Goal: Find specific page/section: Find specific page/section

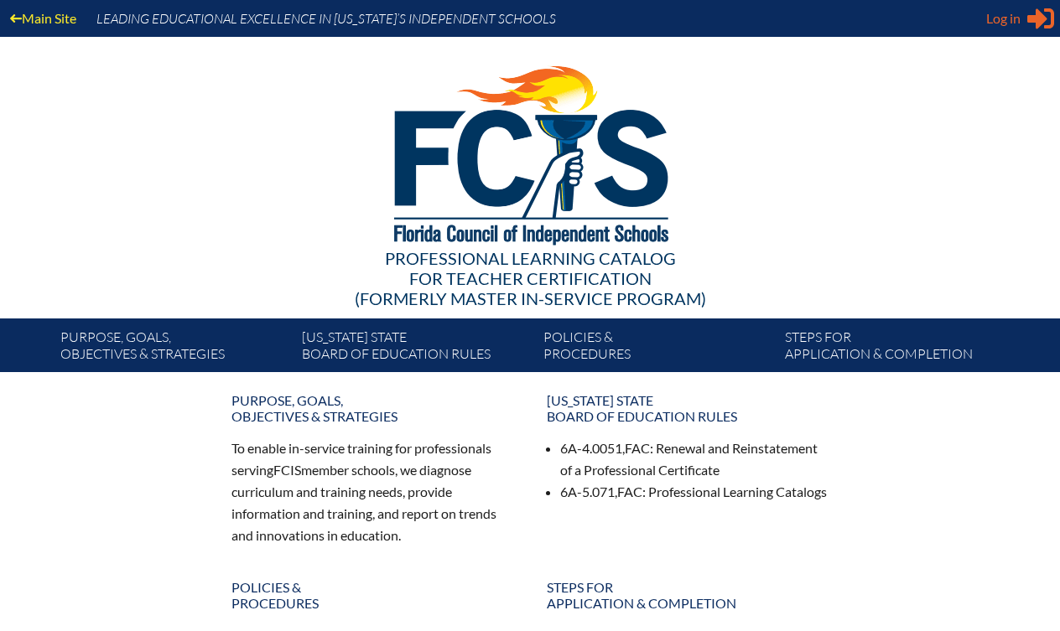
click at [1027, 18] on icon "Sign in or register" at bounding box center [1040, 18] width 27 height 27
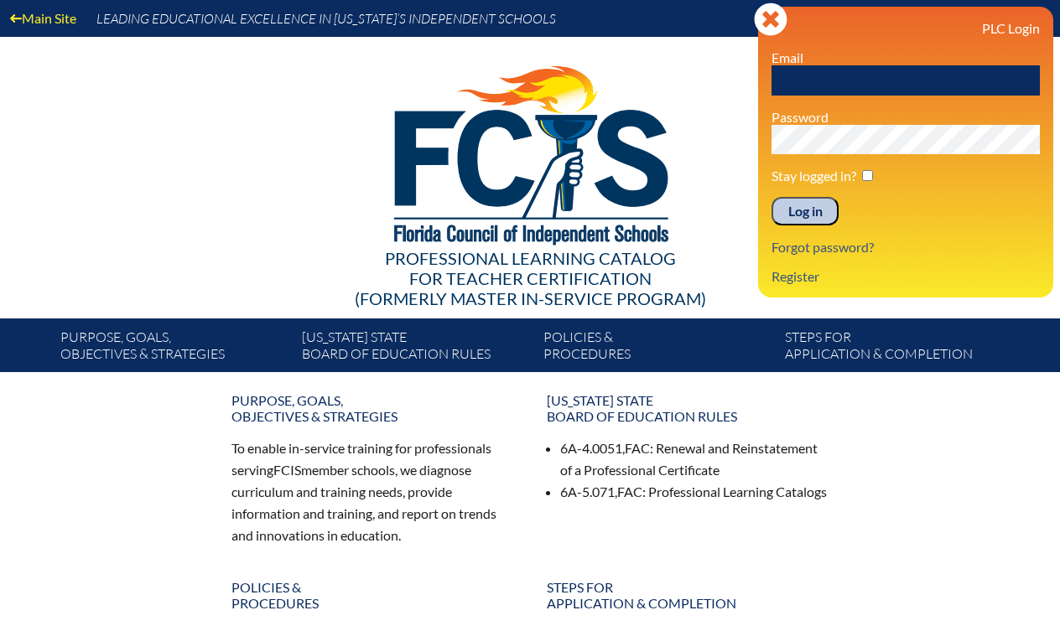
type input "[EMAIL_ADDRESS][DOMAIN_NAME]"
click at [797, 216] on input "Log in" at bounding box center [804, 211] width 67 height 29
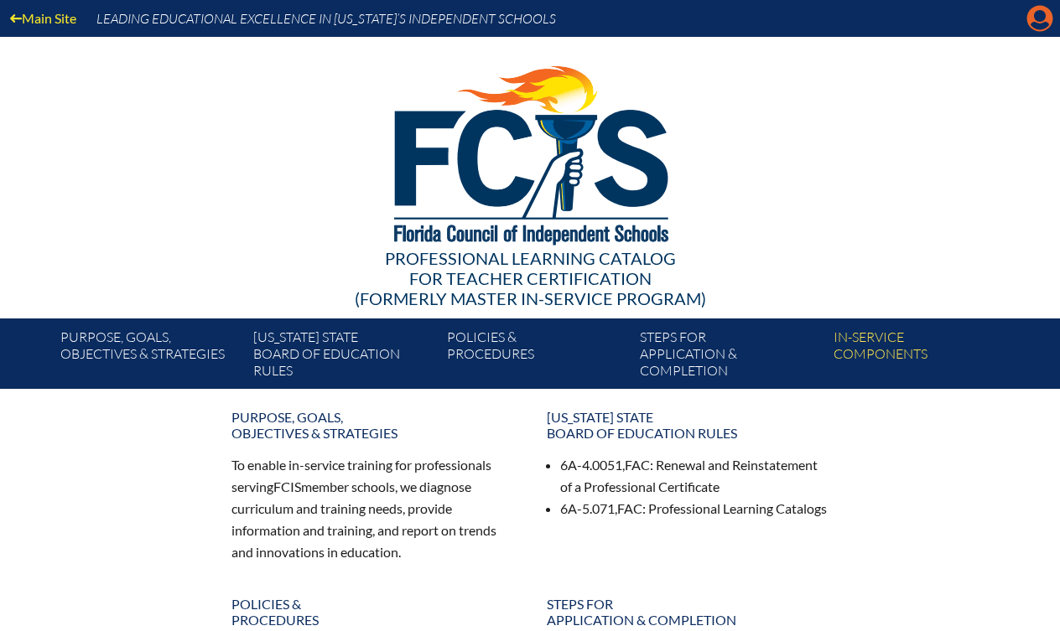
click at [1036, 19] on icon "Manage account" at bounding box center [1039, 18] width 27 height 27
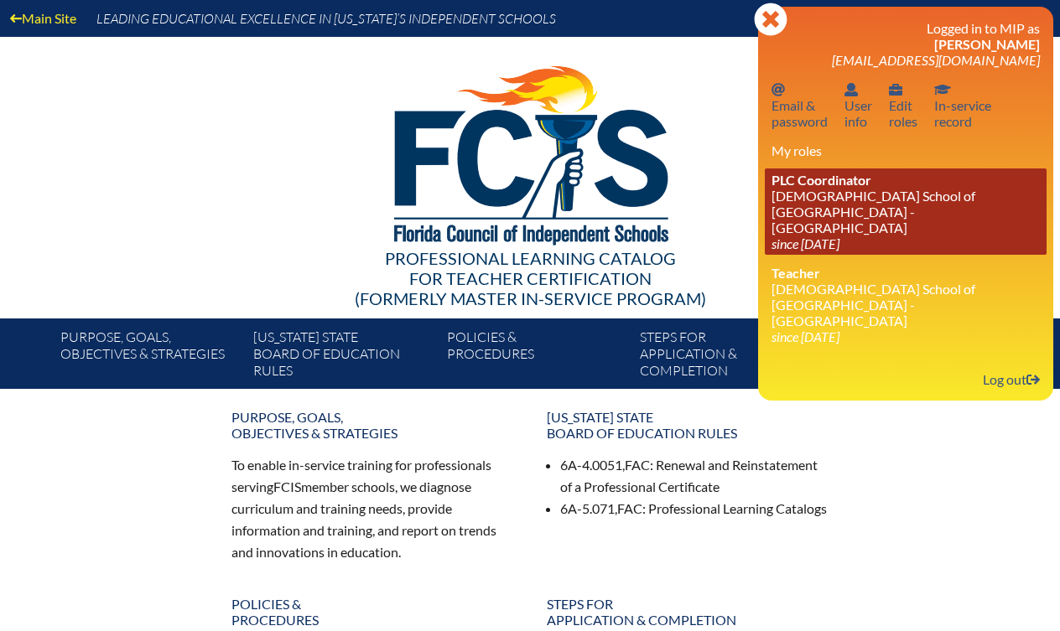
click at [818, 208] on link "PLC Coordinator Episcopal School of [GEOGRAPHIC_DATA] since [DATE]" at bounding box center [906, 212] width 282 height 86
click at [815, 190] on link "PLC Coordinator Episcopal School of [GEOGRAPHIC_DATA] since [DATE]" at bounding box center [906, 212] width 282 height 86
click at [795, 200] on link "PLC Coordinator Episcopal School of [GEOGRAPHIC_DATA] since [DATE]" at bounding box center [906, 212] width 282 height 86
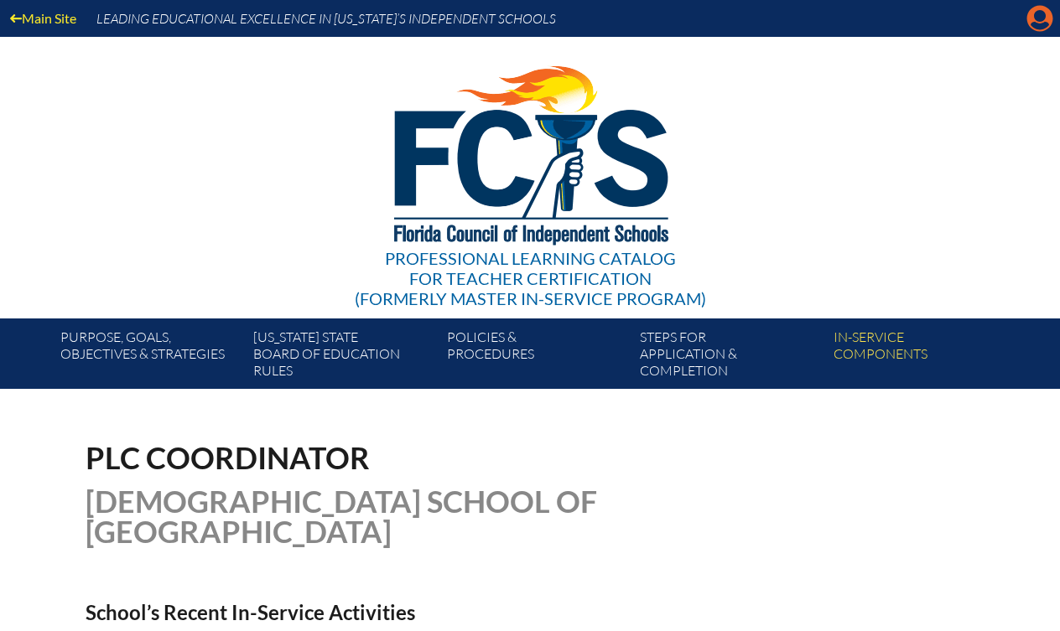
click at [1038, 19] on icon "Manage account" at bounding box center [1039, 18] width 27 height 27
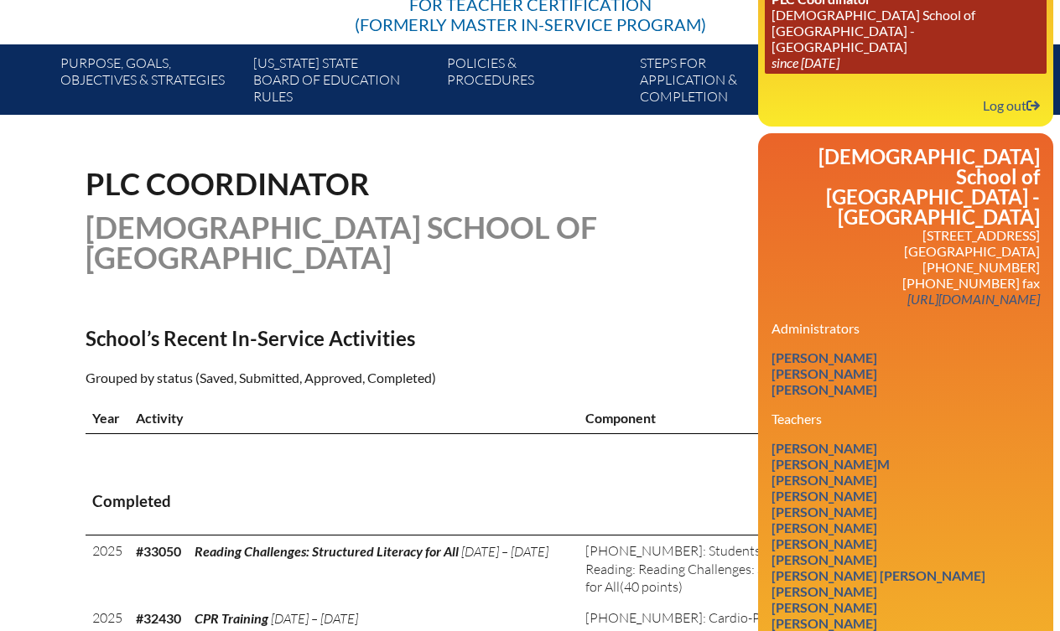
scroll to position [393, 0]
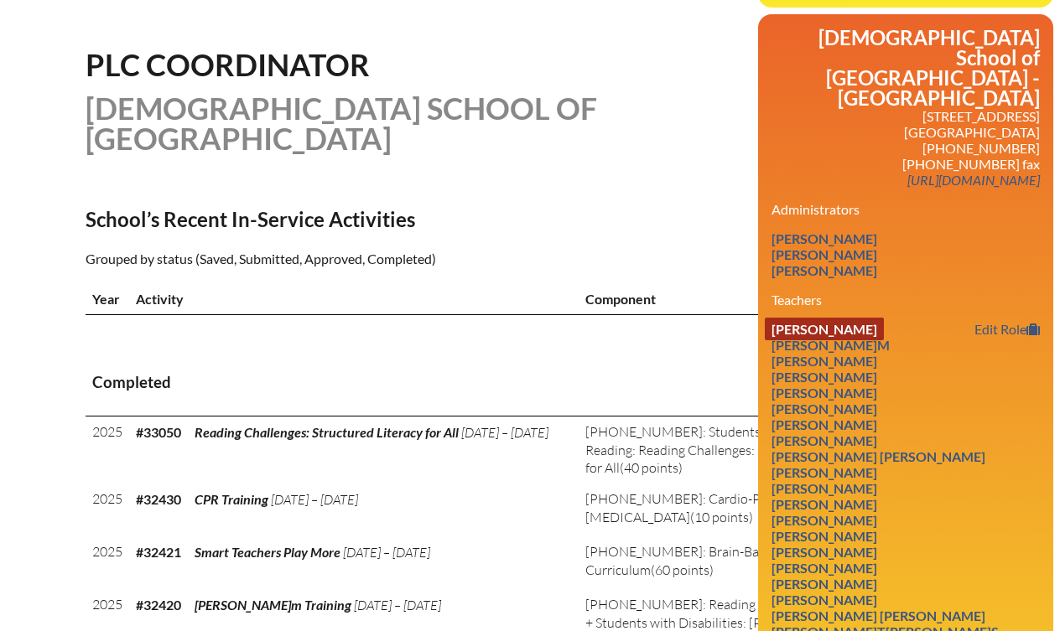
click at [793, 318] on link "[PERSON_NAME]" at bounding box center [824, 329] width 119 height 23
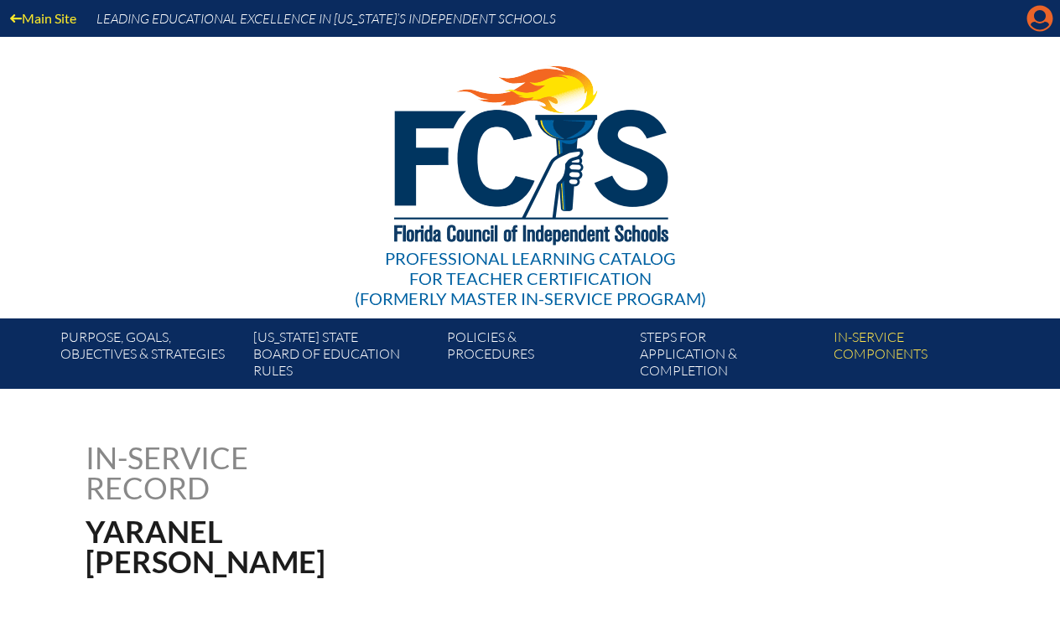
click at [1034, 21] on icon at bounding box center [1040, 19] width 26 height 26
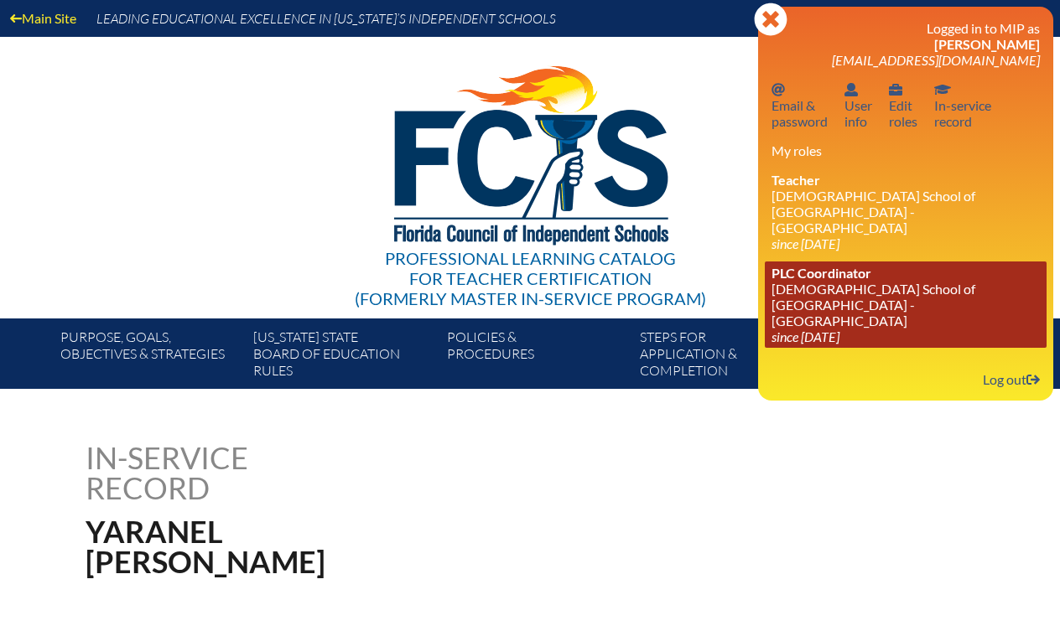
click at [848, 296] on link "PLC Coordinator Episcopal School of [GEOGRAPHIC_DATA] since [DATE]" at bounding box center [906, 305] width 282 height 86
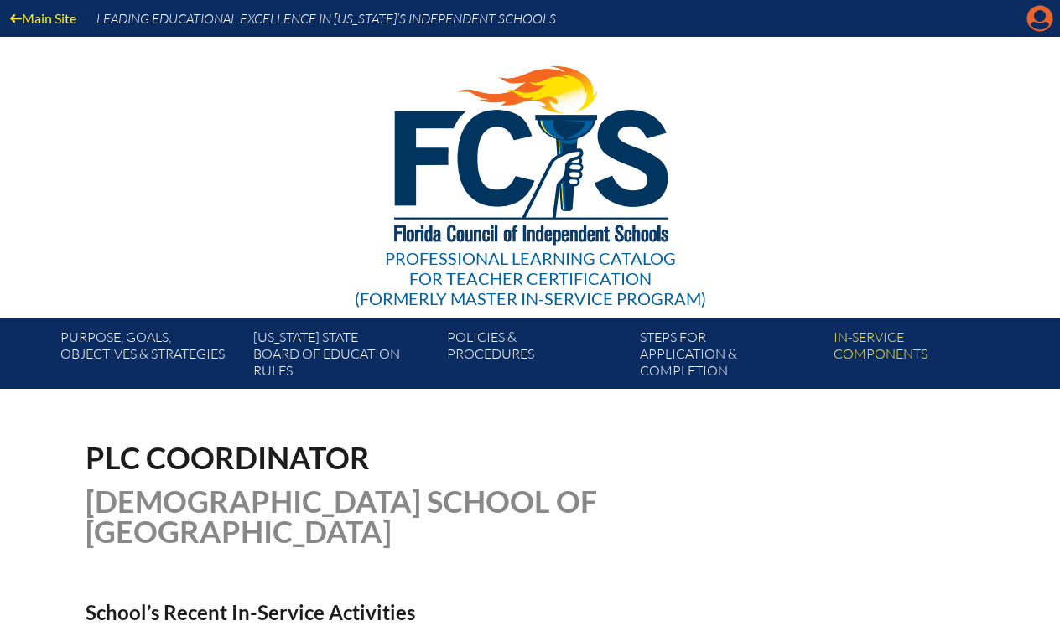
click at [1031, 27] on icon at bounding box center [1040, 19] width 26 height 26
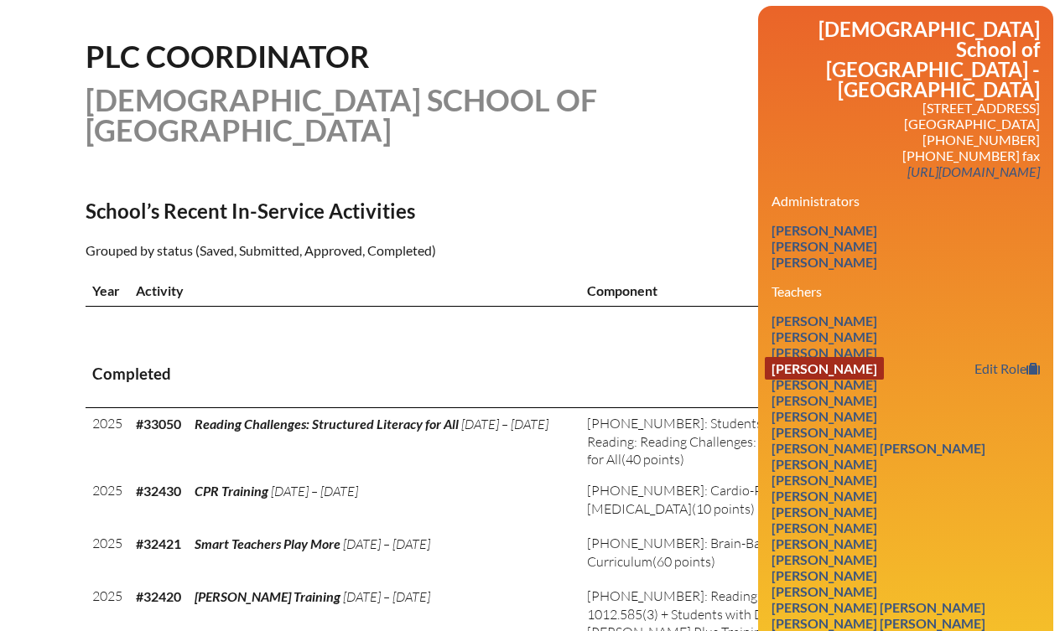
scroll to position [412, 0]
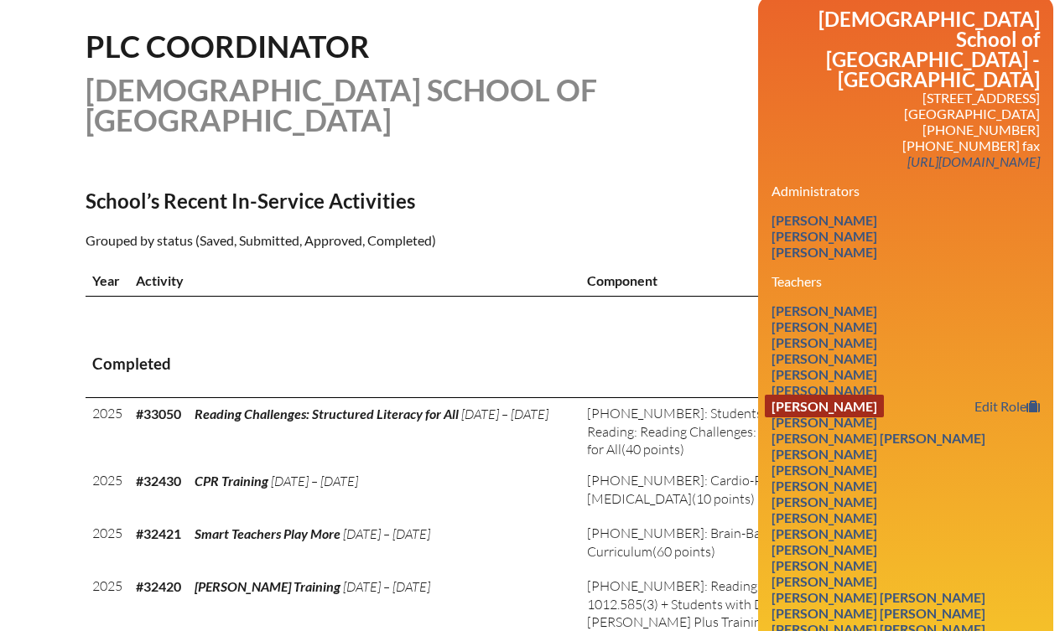
click at [884, 395] on link "[PERSON_NAME]" at bounding box center [824, 406] width 119 height 23
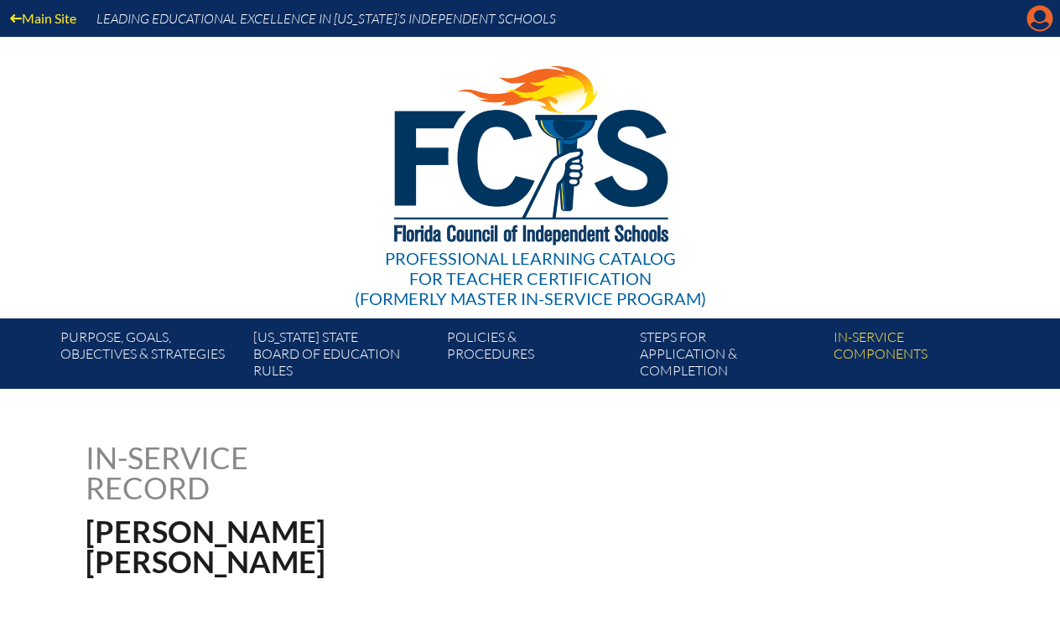
click at [1031, 22] on icon at bounding box center [1040, 19] width 26 height 26
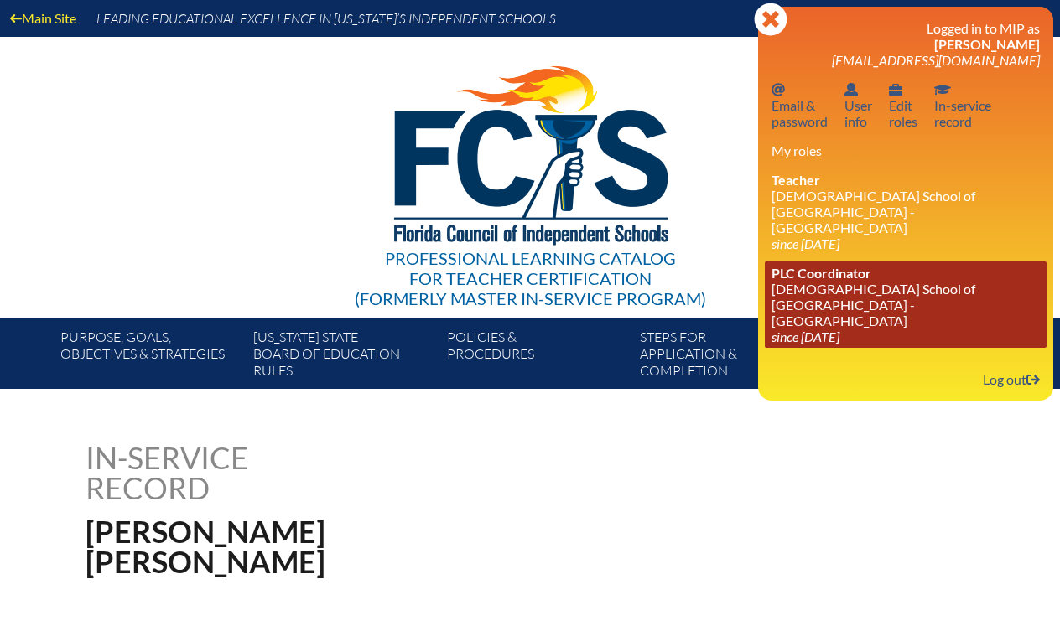
click at [817, 270] on link "PLC Coordinator Episcopal School of Jacksonville - St. Mark’s Campus since 2020…" at bounding box center [906, 305] width 282 height 86
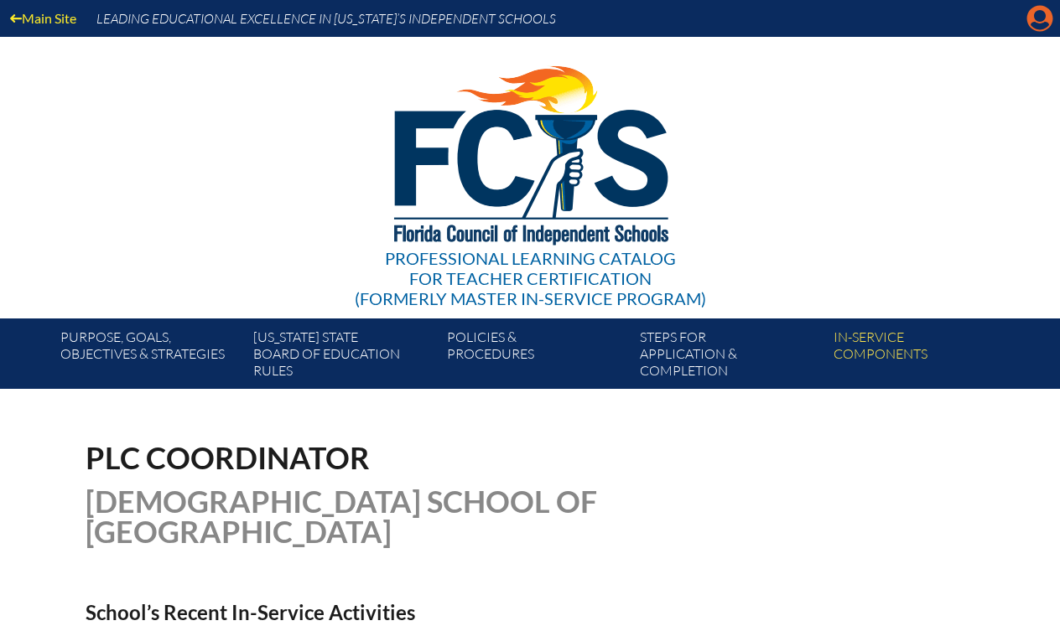
click at [1034, 25] on icon "Manage account" at bounding box center [1039, 18] width 27 height 27
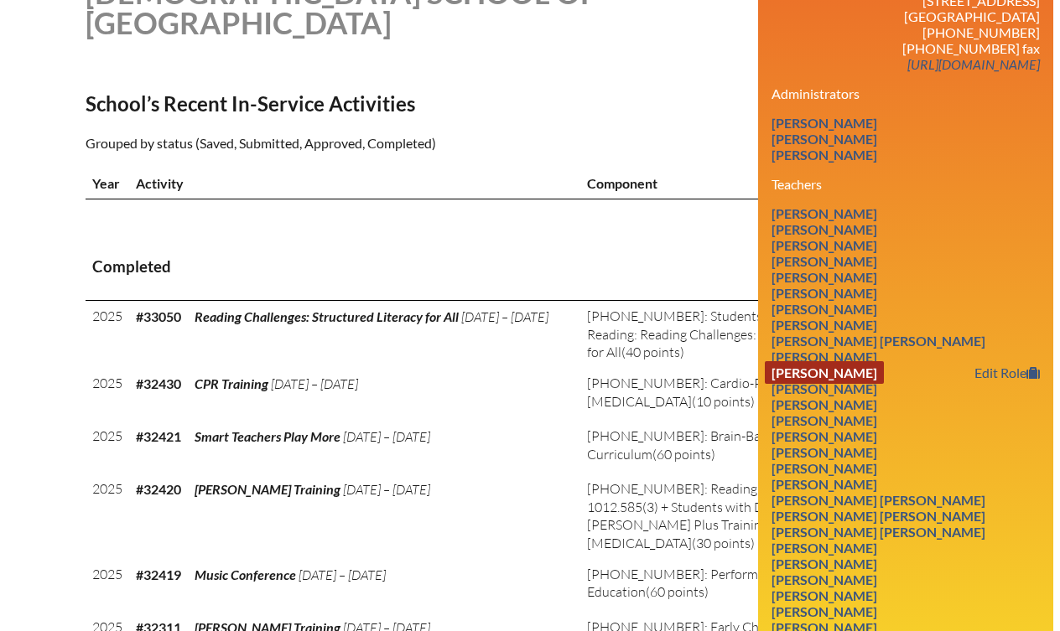
scroll to position [513, 0]
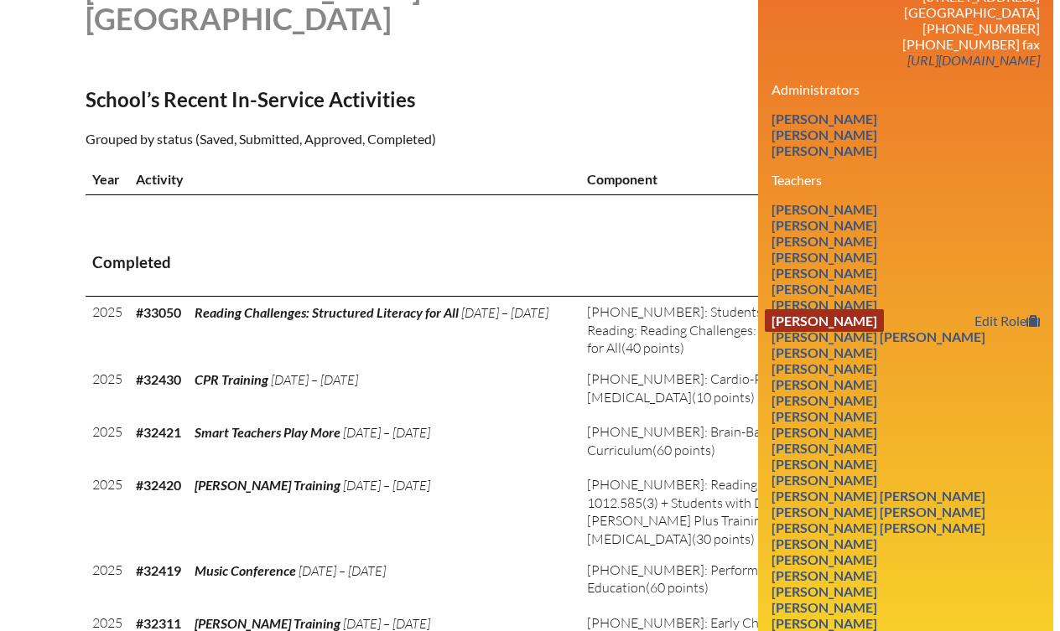
click at [834, 309] on link "Sheryl Brantley" at bounding box center [824, 320] width 119 height 23
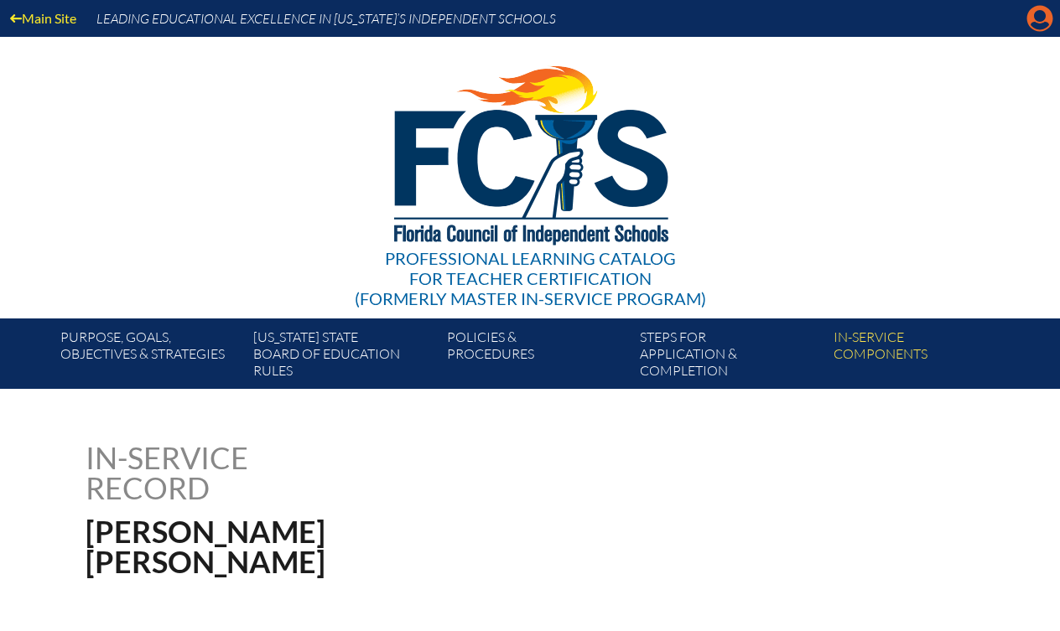
click at [1040, 16] on icon "Manage account" at bounding box center [1039, 18] width 27 height 27
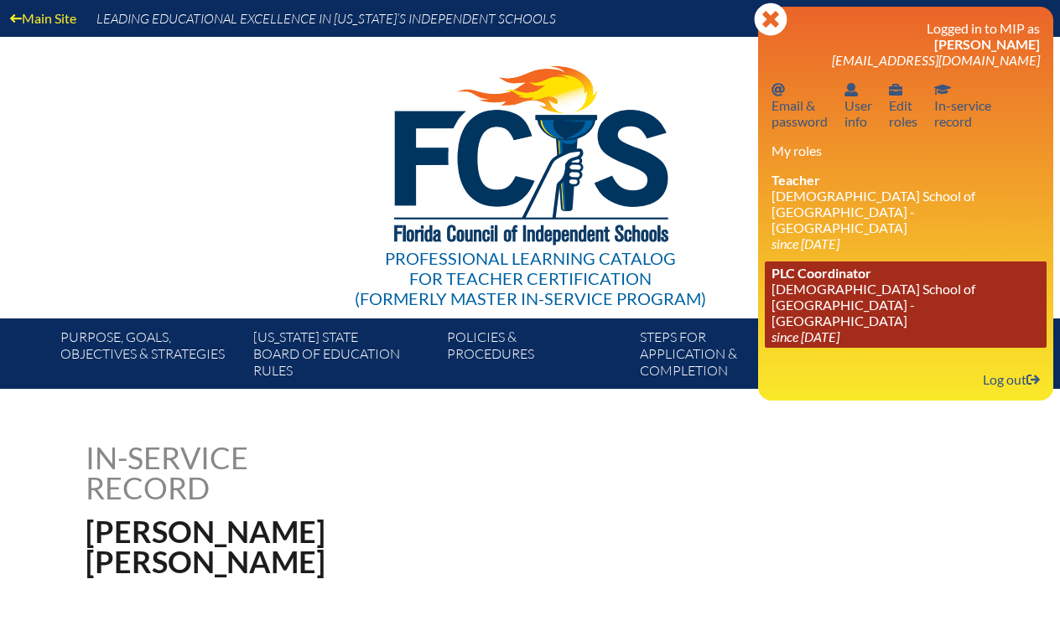
click at [815, 284] on link "PLC Coordinator Episcopal School of [GEOGRAPHIC_DATA] since [DATE]" at bounding box center [906, 305] width 282 height 86
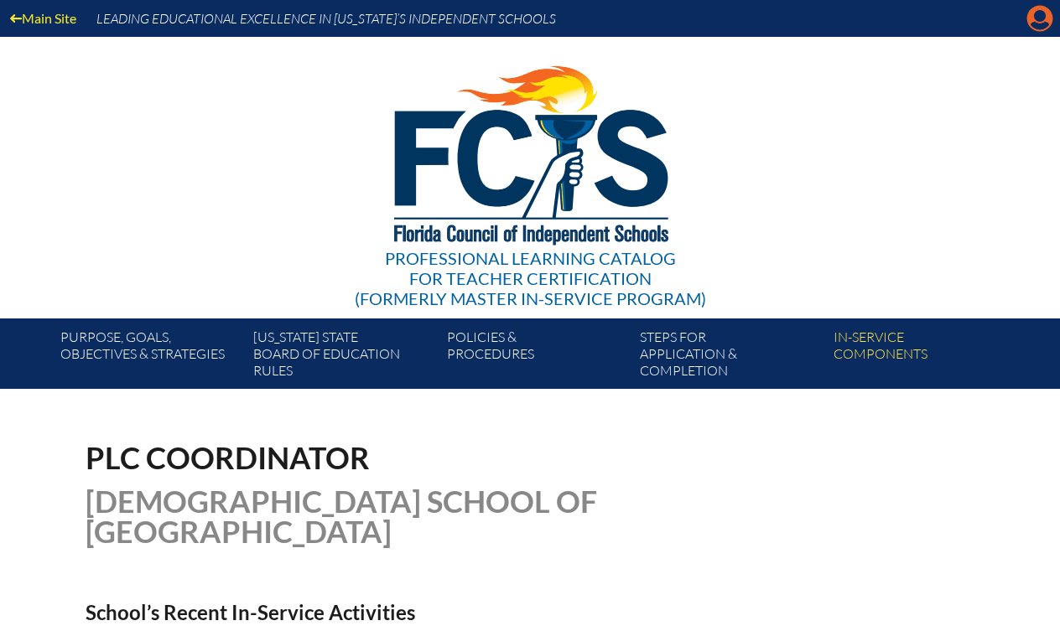
click at [1040, 20] on icon "Manage account" at bounding box center [1039, 18] width 27 height 27
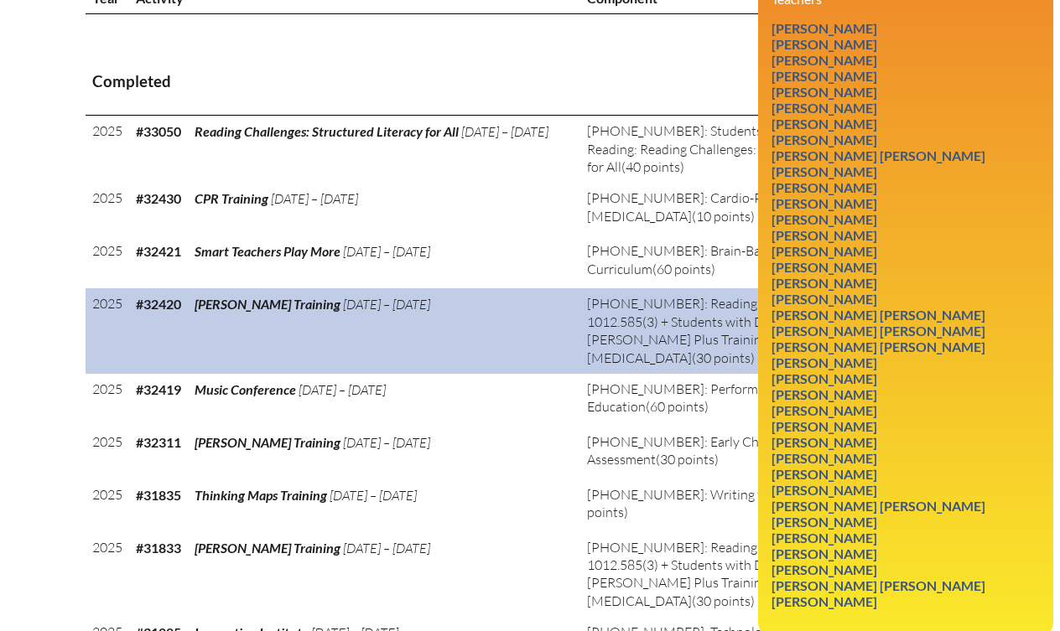
scroll to position [700, 0]
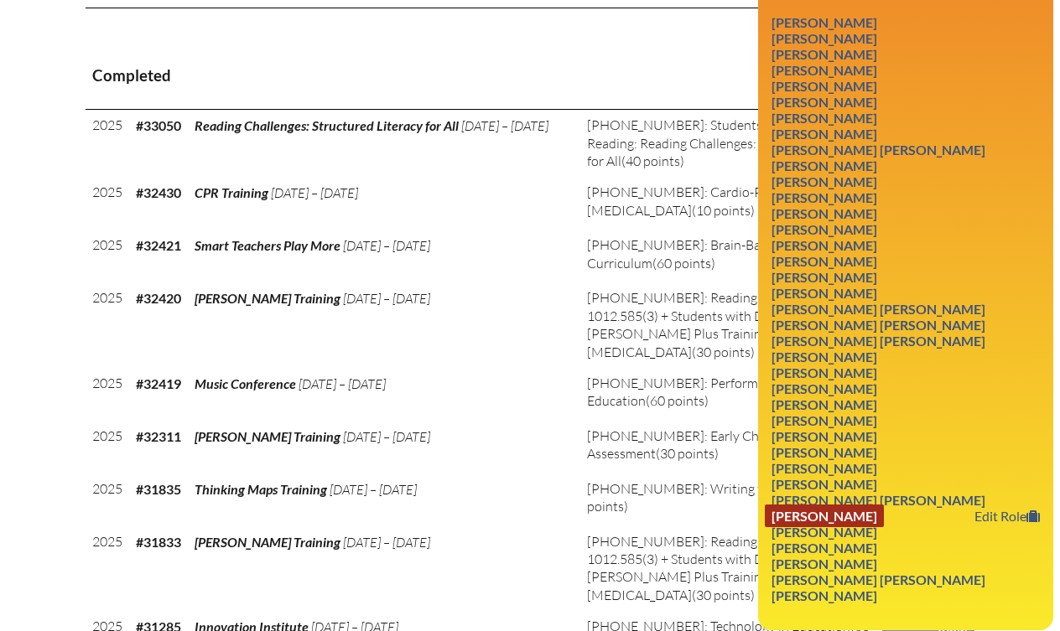
click at [831, 505] on link "Jessica Parman Pullen" at bounding box center [824, 516] width 119 height 23
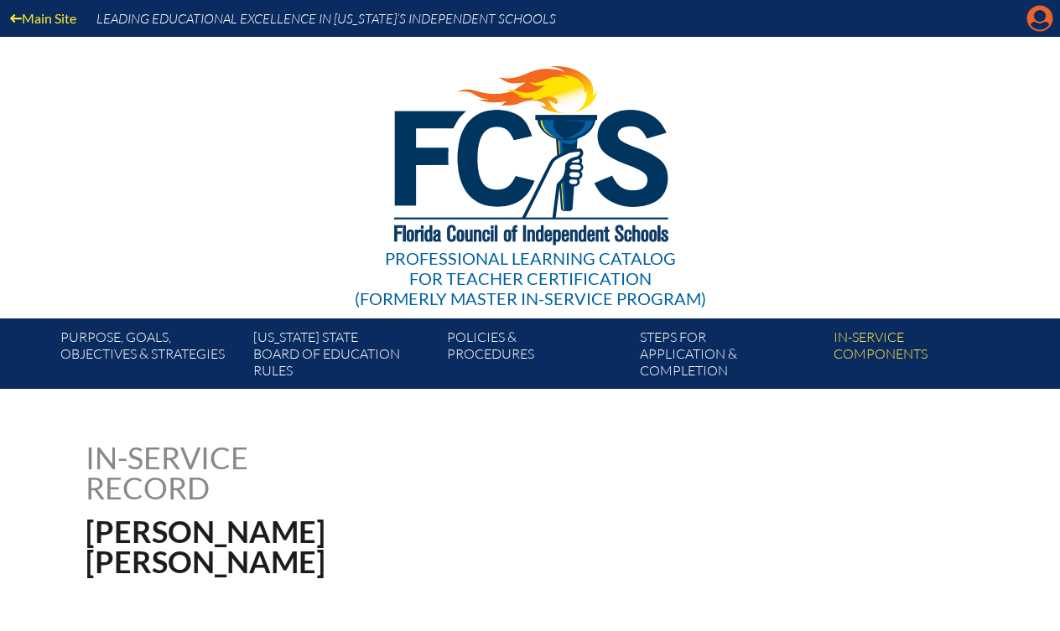
click at [1041, 15] on icon "Manage account" at bounding box center [1039, 18] width 27 height 27
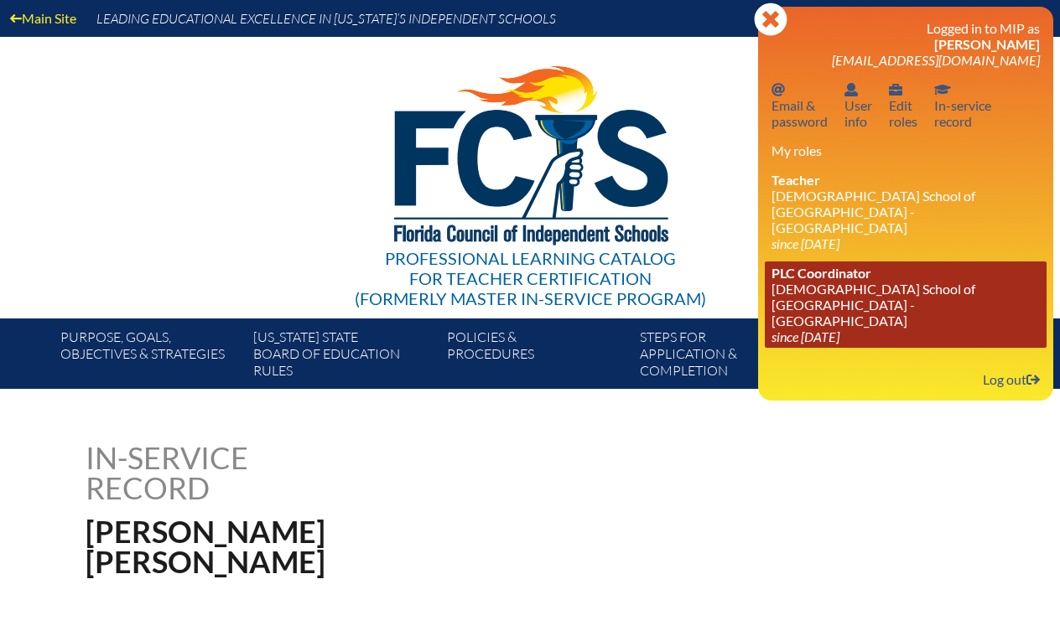
click at [833, 265] on span "PLC Coordinator" at bounding box center [821, 273] width 100 height 16
click at [803, 284] on link "PLC Coordinator Episcopal School of Jacksonville - St. Mark’s Campus since 2020…" at bounding box center [906, 305] width 282 height 86
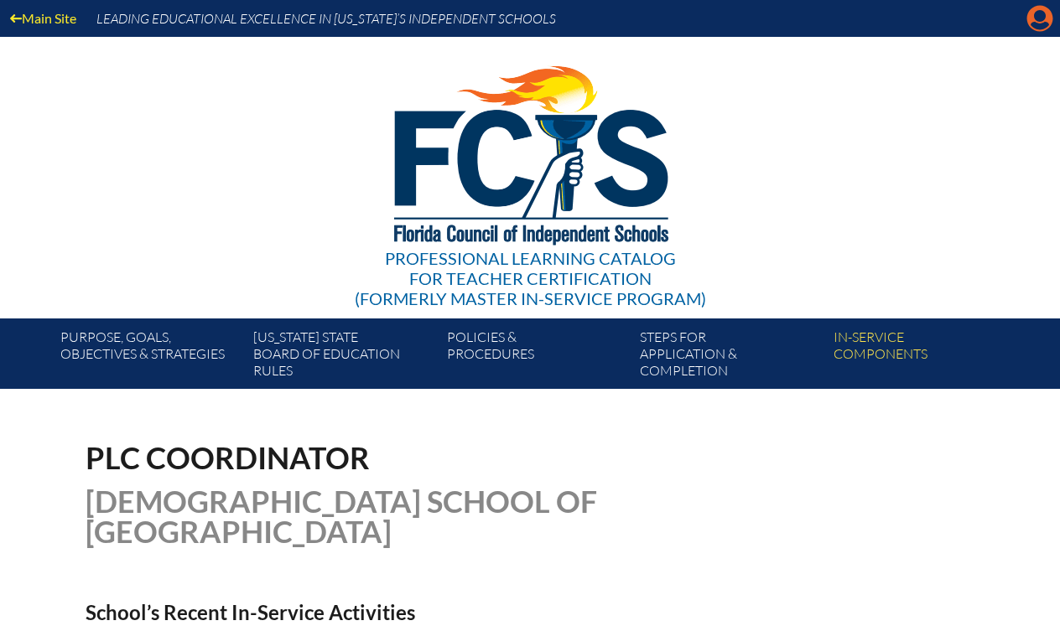
click at [1029, 18] on icon at bounding box center [1040, 19] width 26 height 26
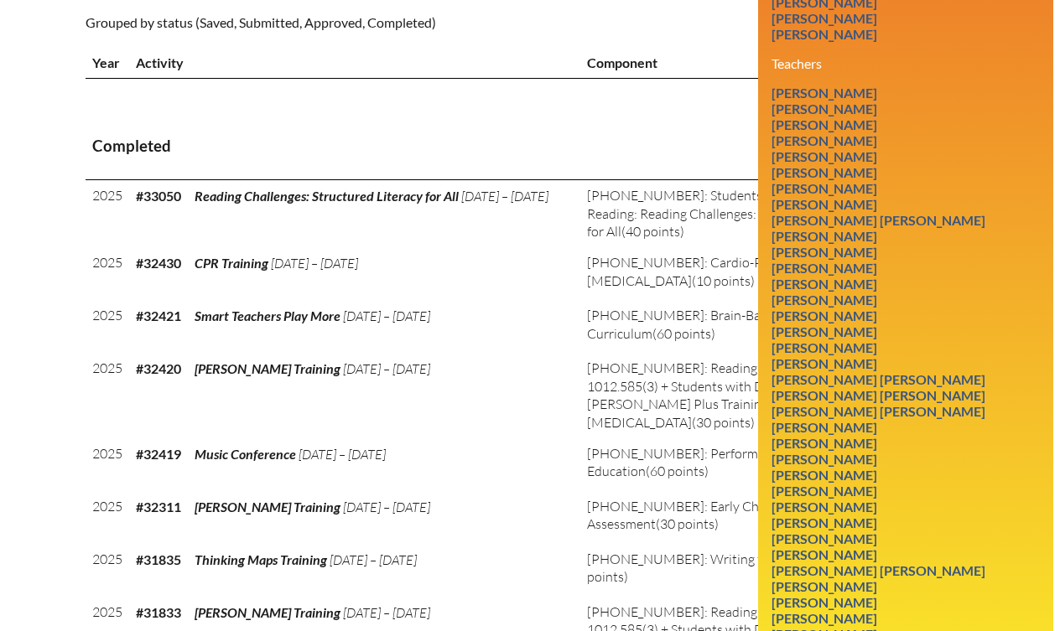
scroll to position [638, 0]
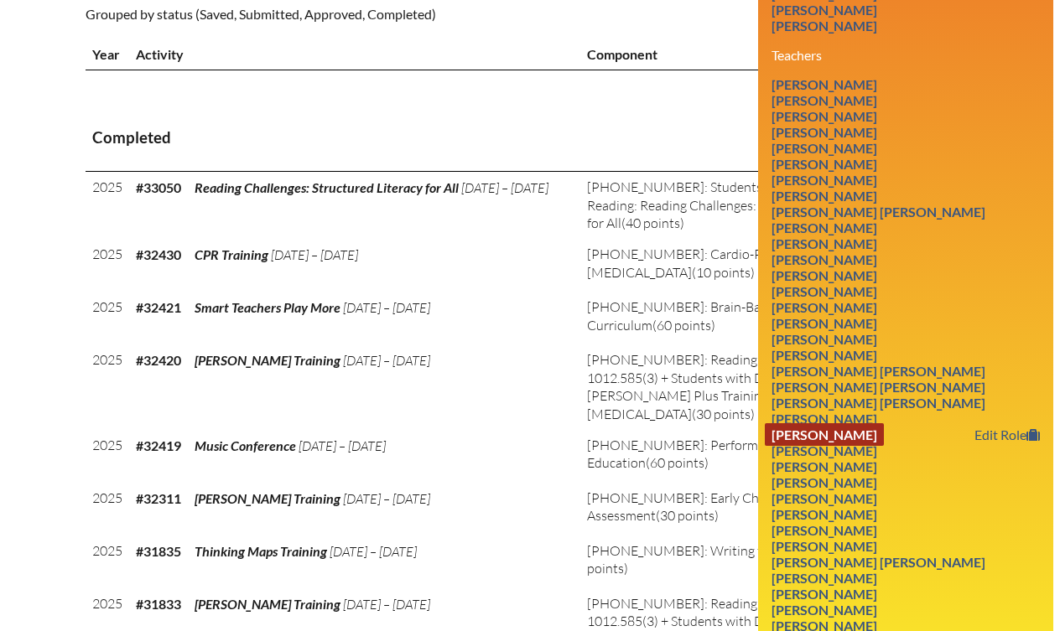
click at [820, 423] on link "[PERSON_NAME]" at bounding box center [824, 434] width 119 height 23
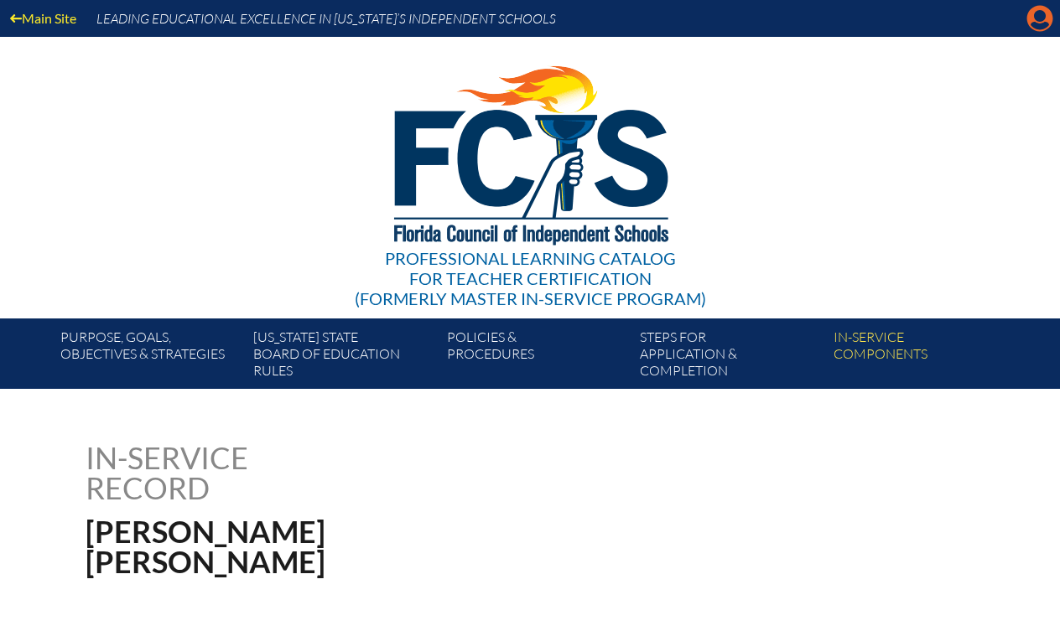
click at [1036, 19] on icon "Manage account" at bounding box center [1039, 18] width 27 height 27
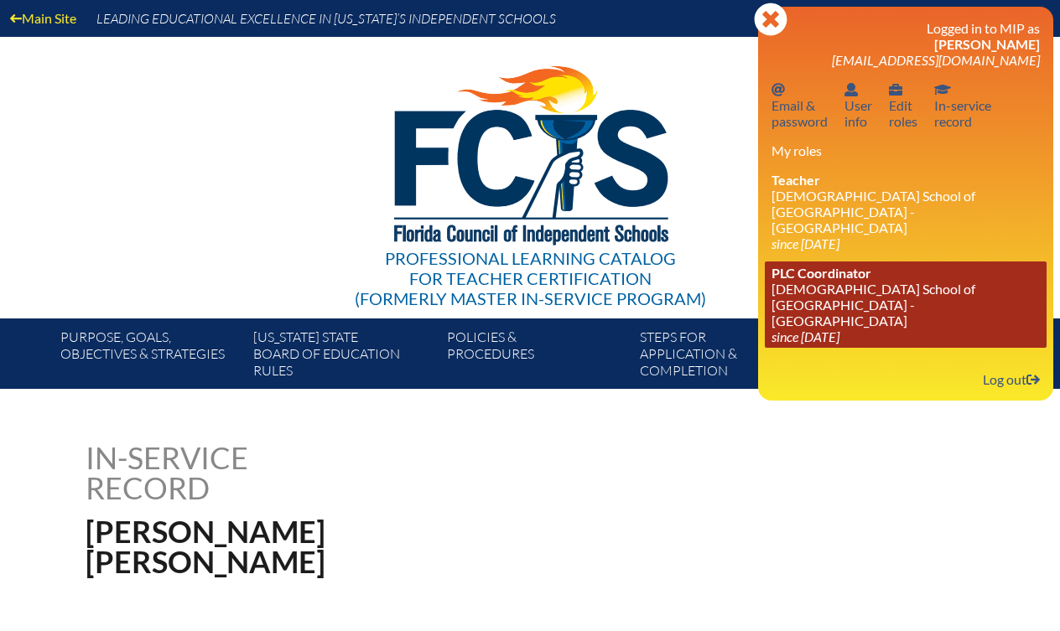
click at [810, 293] on link "PLC Coordinator Episcopal School of [GEOGRAPHIC_DATA] since [DATE]" at bounding box center [906, 305] width 282 height 86
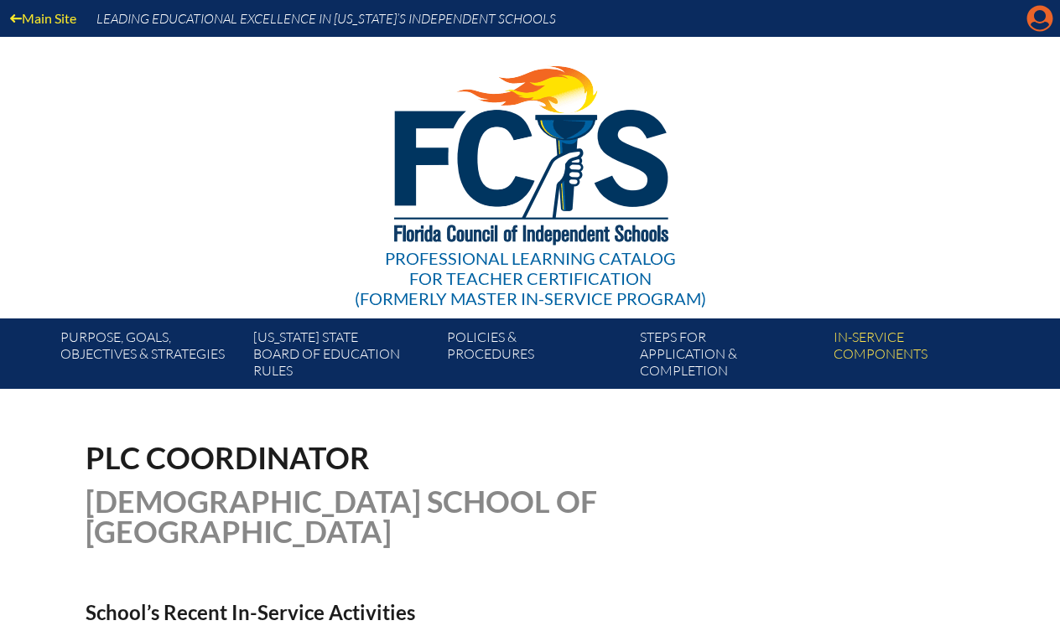
click at [1036, 20] on icon at bounding box center [1040, 19] width 26 height 26
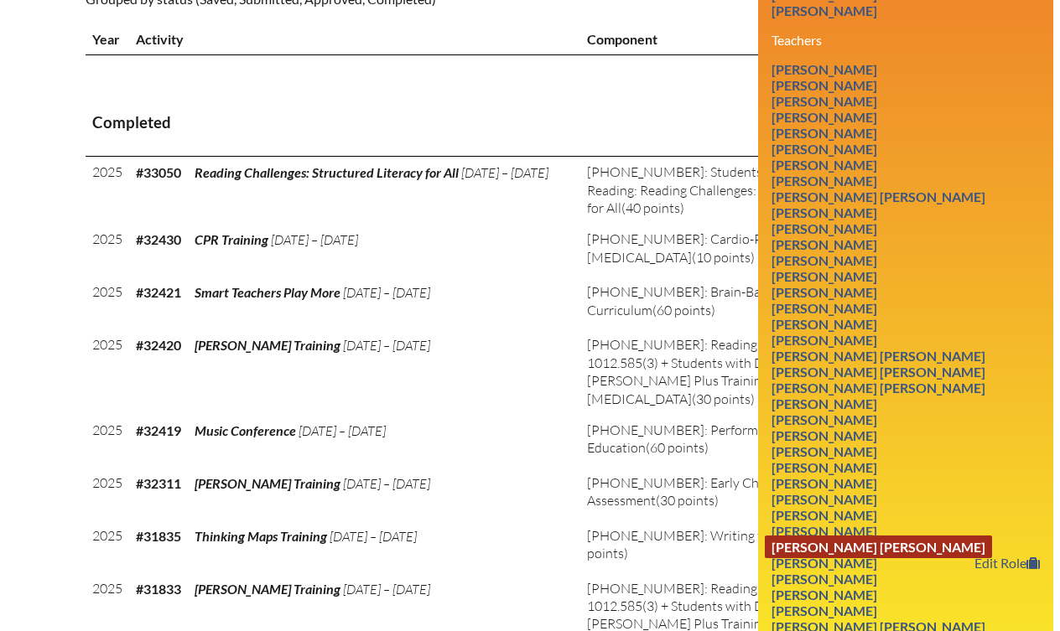
scroll to position [665, 0]
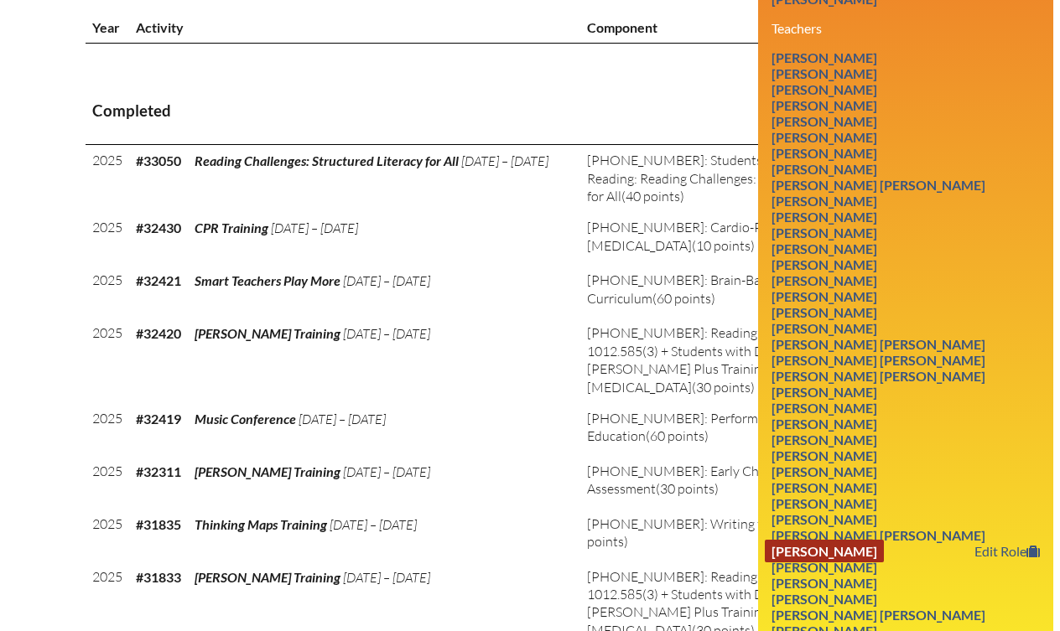
click at [857, 540] on link "[PERSON_NAME]" at bounding box center [824, 551] width 119 height 23
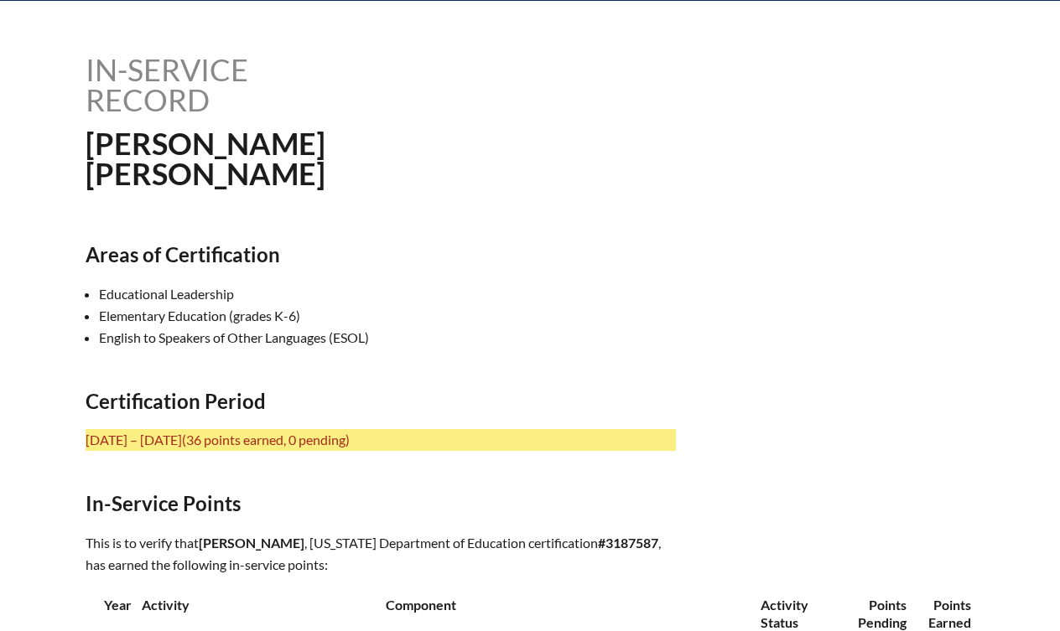
scroll to position [397, 0]
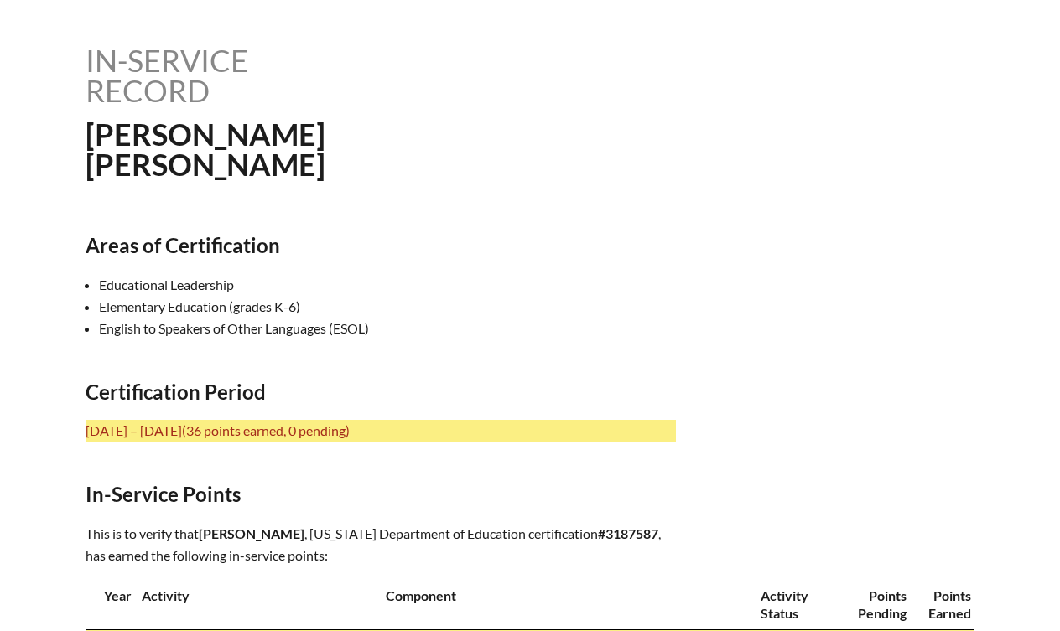
click at [1035, 23] on div "Main Site Leading Educational Excellence in [US_STATE]’s Independent Schools Pr…" at bounding box center [530, 358] width 1060 height 1511
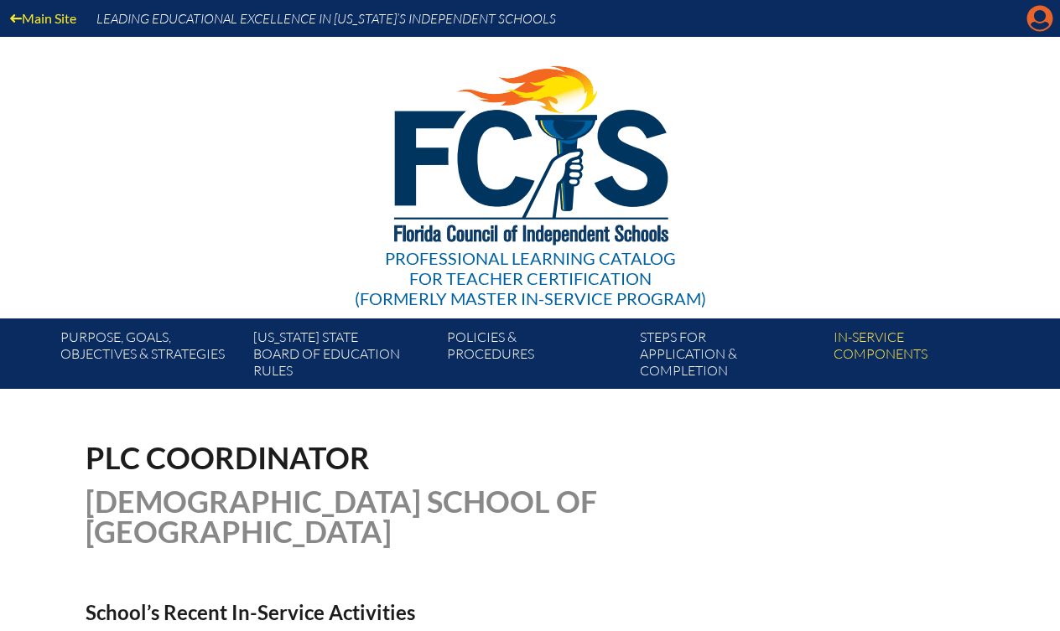
click at [1041, 21] on icon "Manage account" at bounding box center [1039, 18] width 27 height 27
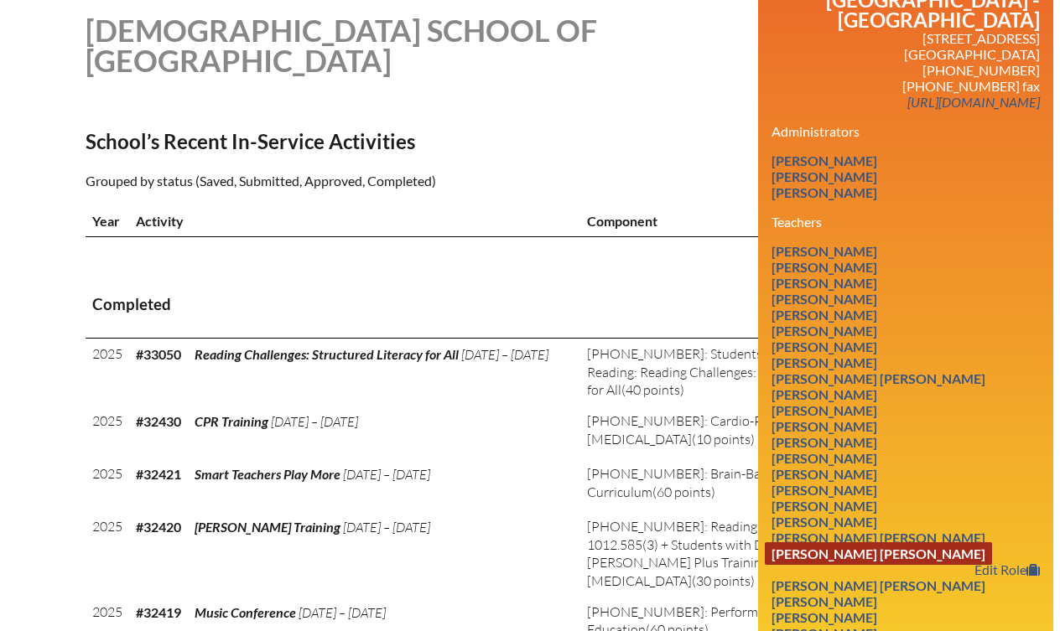
scroll to position [473, 0]
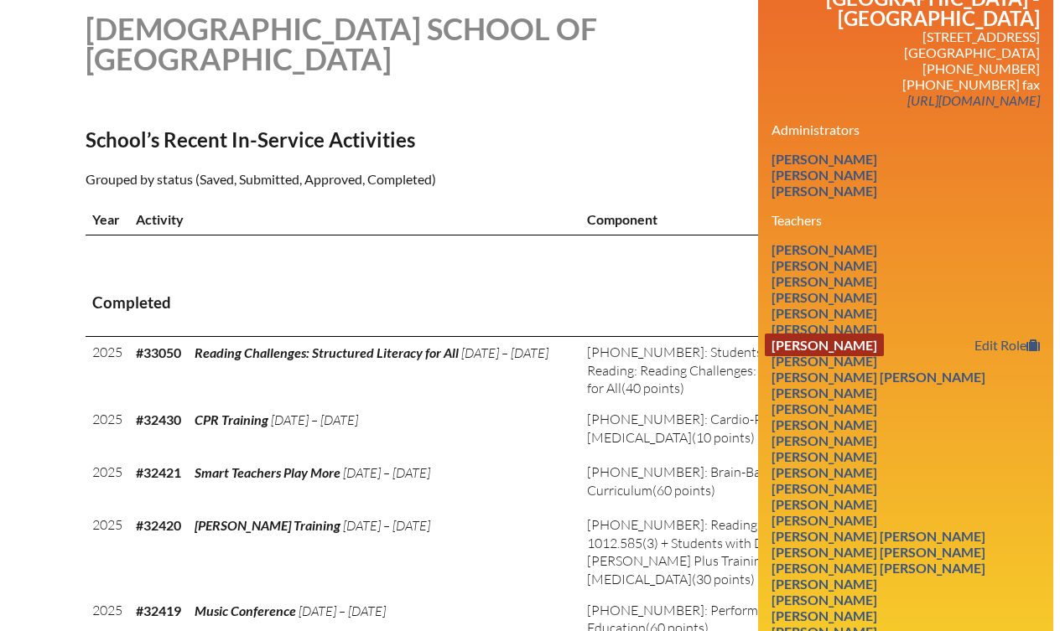
click at [829, 334] on link "[PERSON_NAME]" at bounding box center [824, 345] width 119 height 23
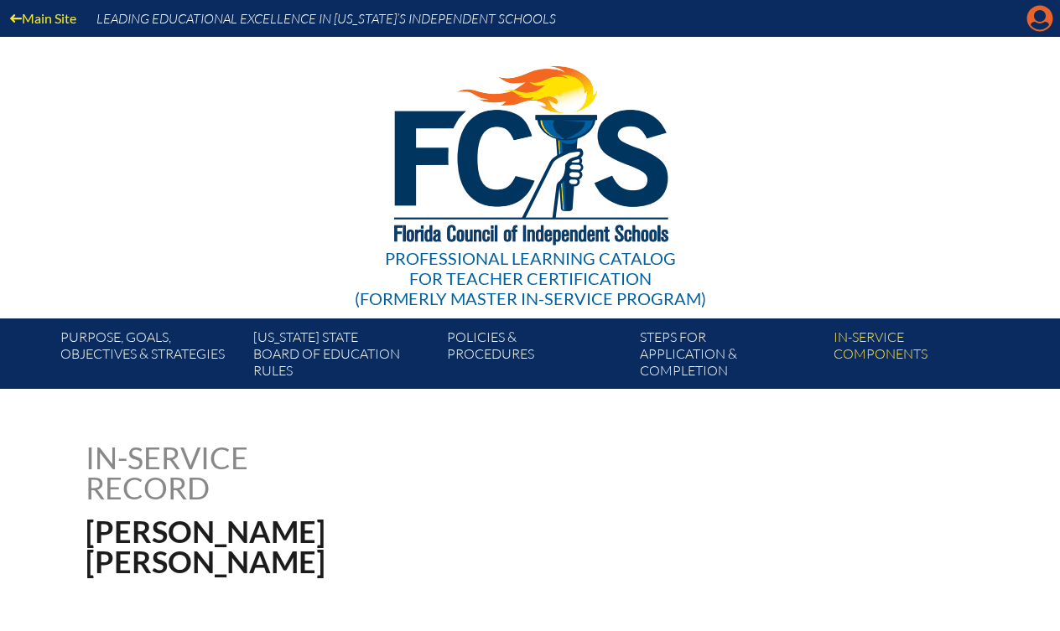
click at [1031, 24] on icon "Manage account" at bounding box center [1039, 18] width 27 height 27
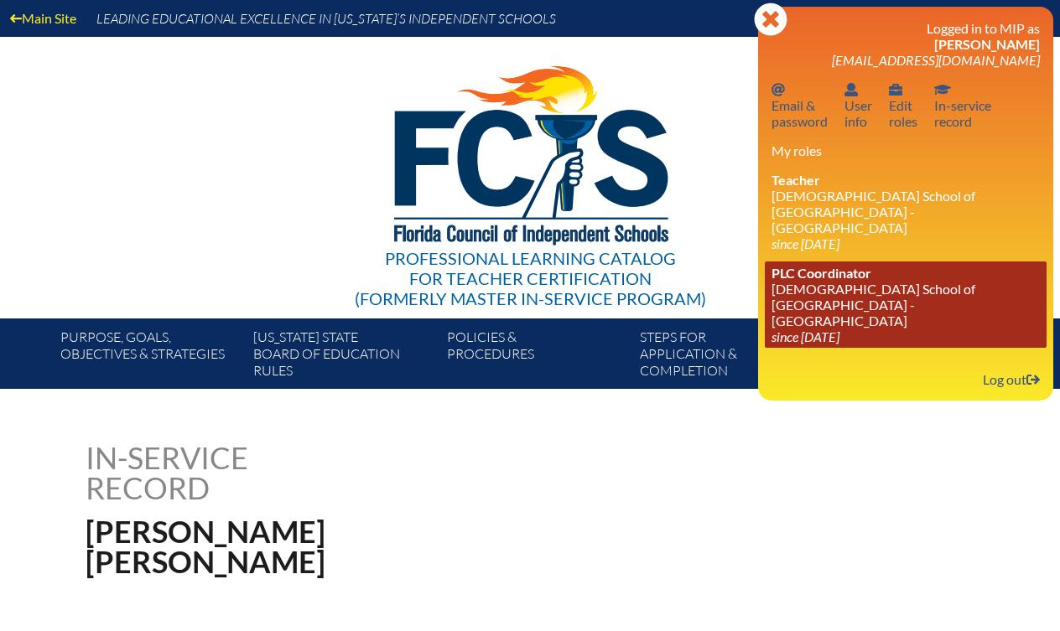
click at [828, 289] on link "PLC Coordinator Episcopal School of [GEOGRAPHIC_DATA] since [DATE]" at bounding box center [906, 305] width 282 height 86
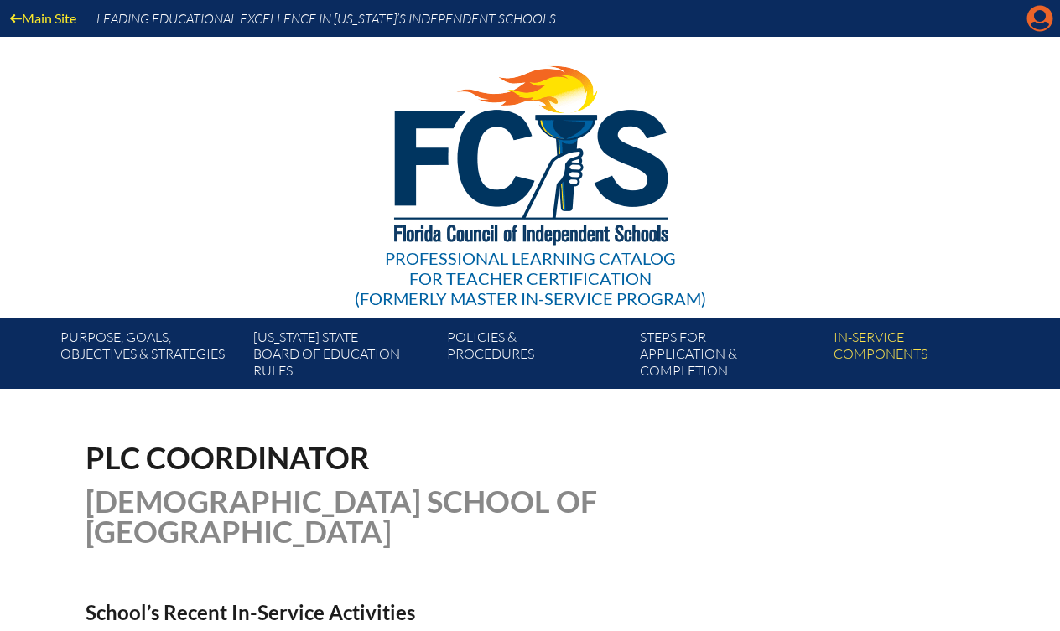
click at [1036, 18] on icon "Manage account" at bounding box center [1039, 18] width 27 height 27
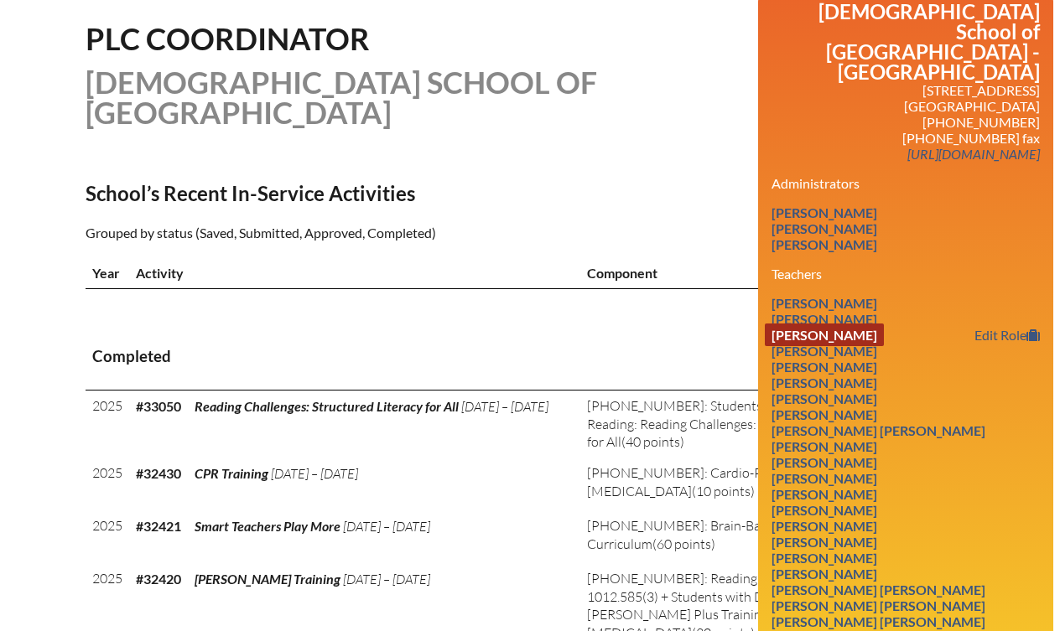
scroll to position [412, 0]
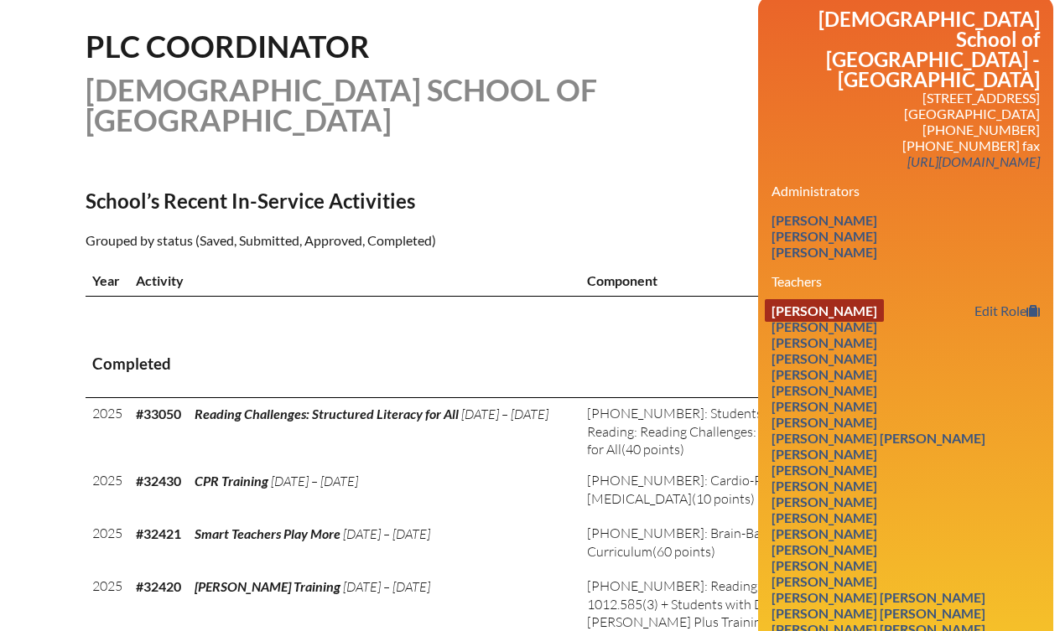
click at [854, 299] on link "Yaranel Abreu" at bounding box center [824, 310] width 119 height 23
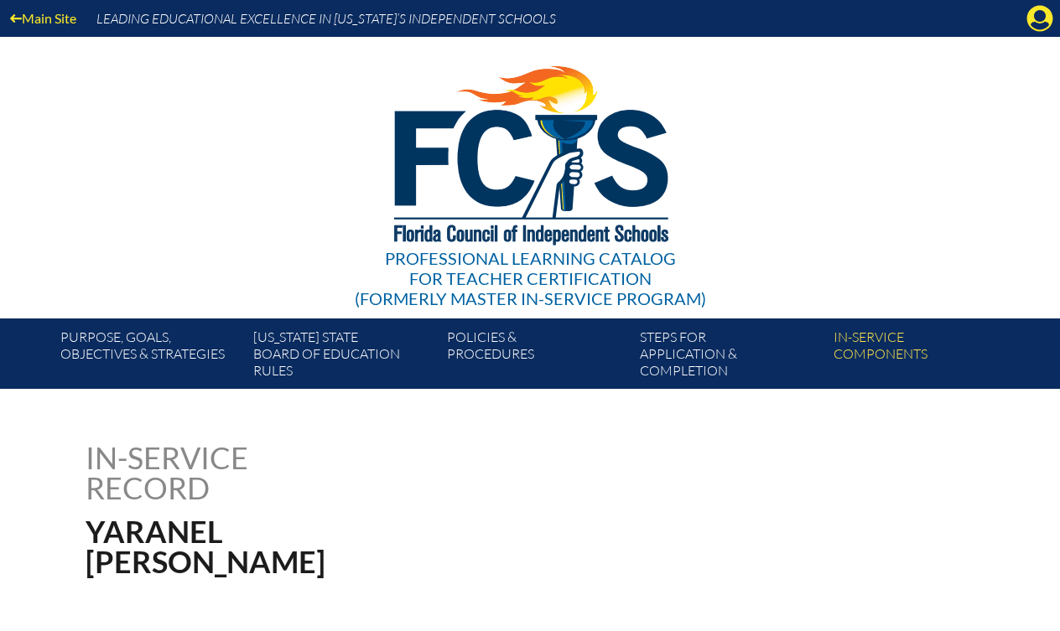
click at [1025, 21] on div "Main Site Leading Educational Excellence in [US_STATE]’s Independent Schools" at bounding box center [530, 18] width 1060 height 37
click at [1041, 18] on icon "Manage account" at bounding box center [1039, 18] width 27 height 27
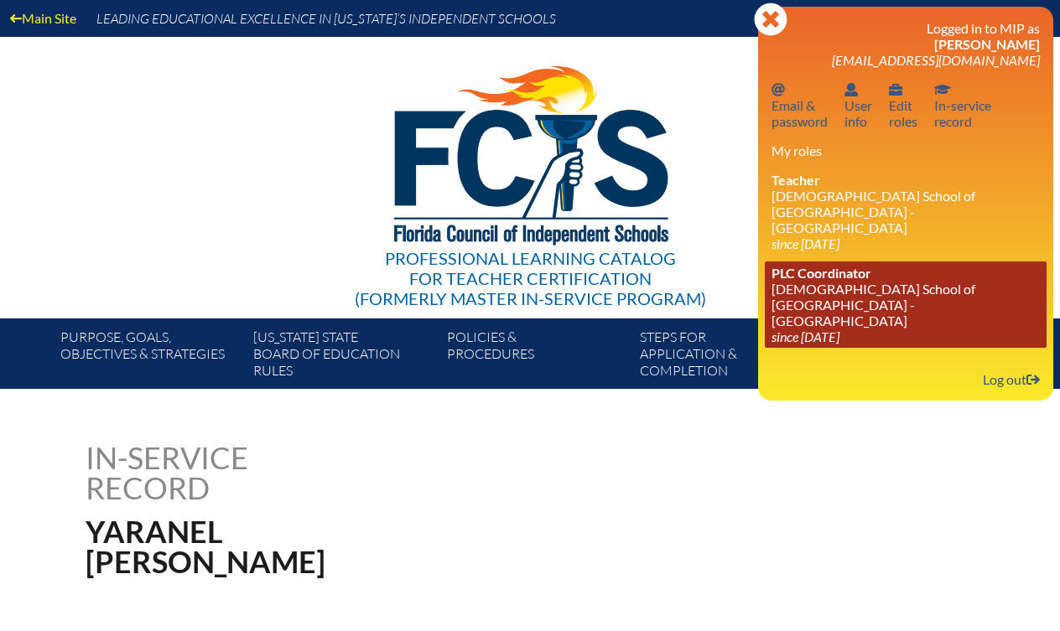
click at [802, 280] on link "PLC Coordinator Episcopal School of [GEOGRAPHIC_DATA] since [DATE]" at bounding box center [906, 305] width 282 height 86
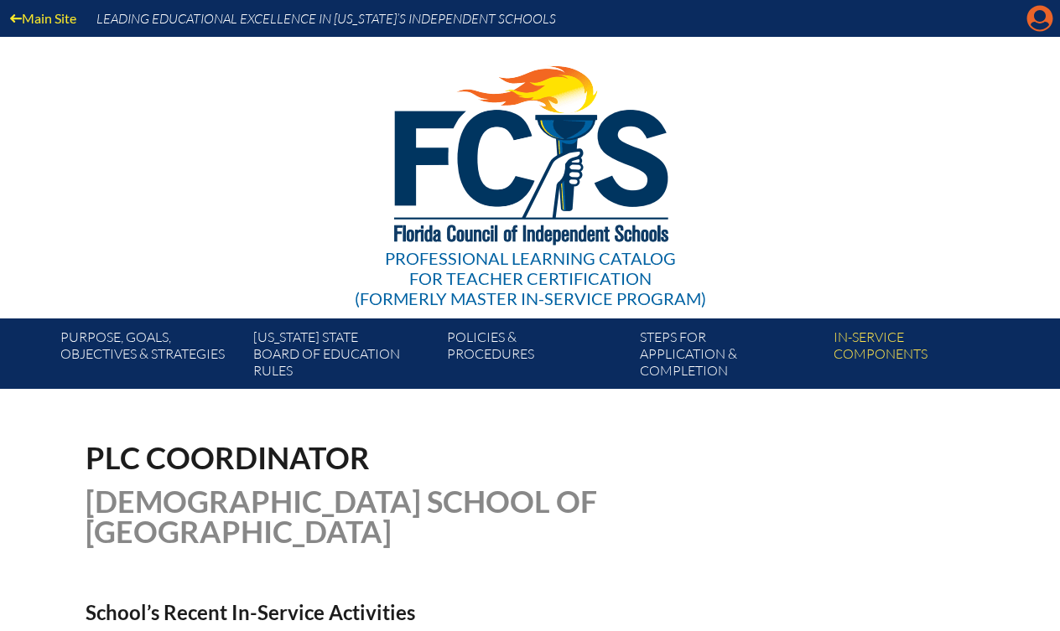
click at [1037, 11] on icon "Manage account" at bounding box center [1039, 18] width 27 height 27
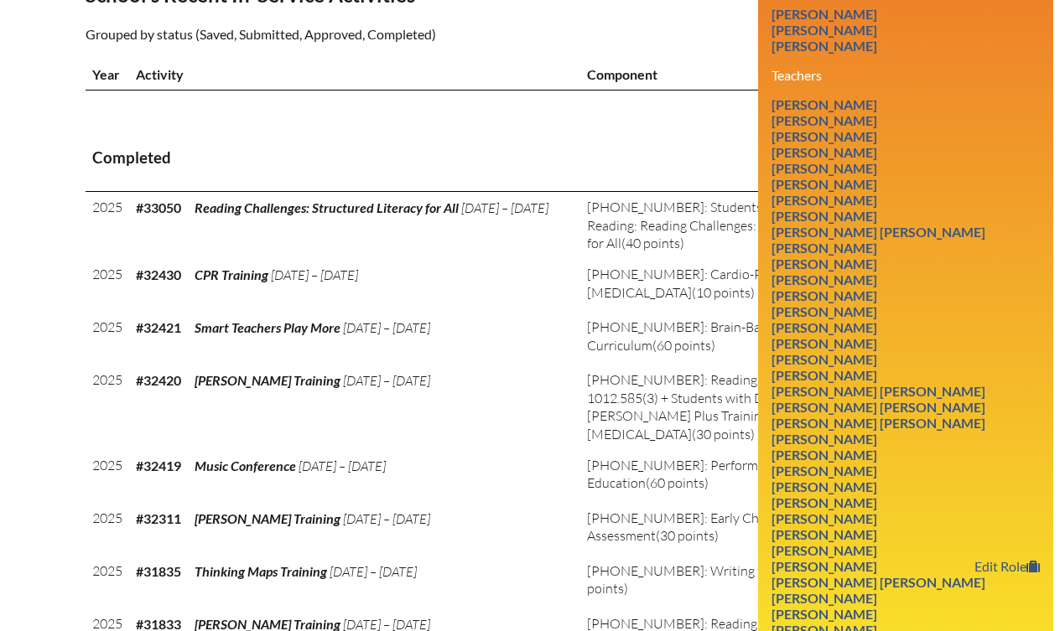
scroll to position [619, 0]
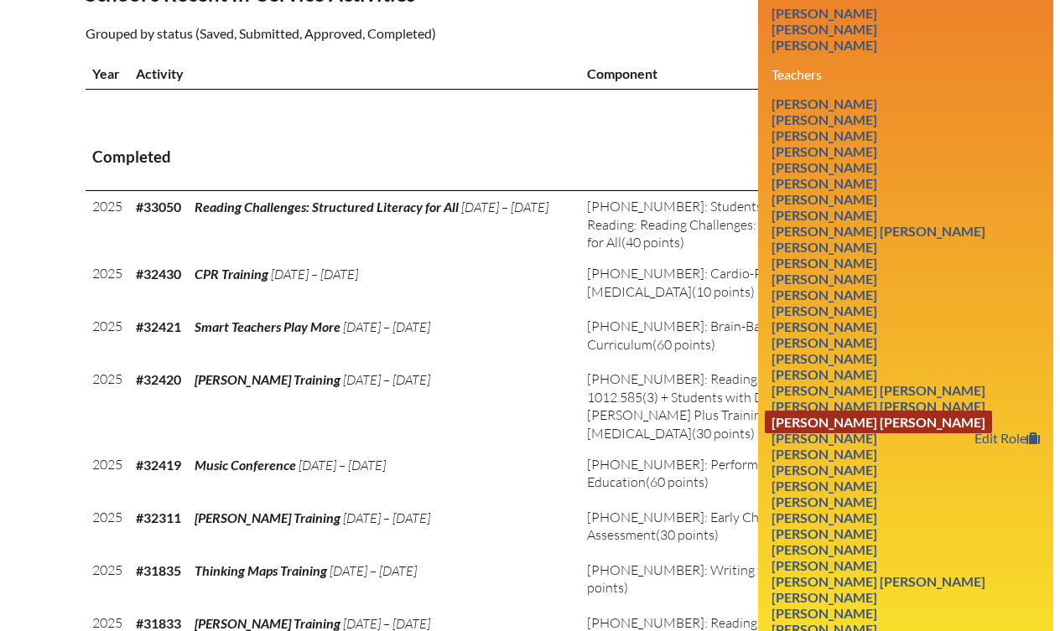
click at [846, 411] on link "[PERSON_NAME] [PERSON_NAME]" at bounding box center [878, 422] width 227 height 23
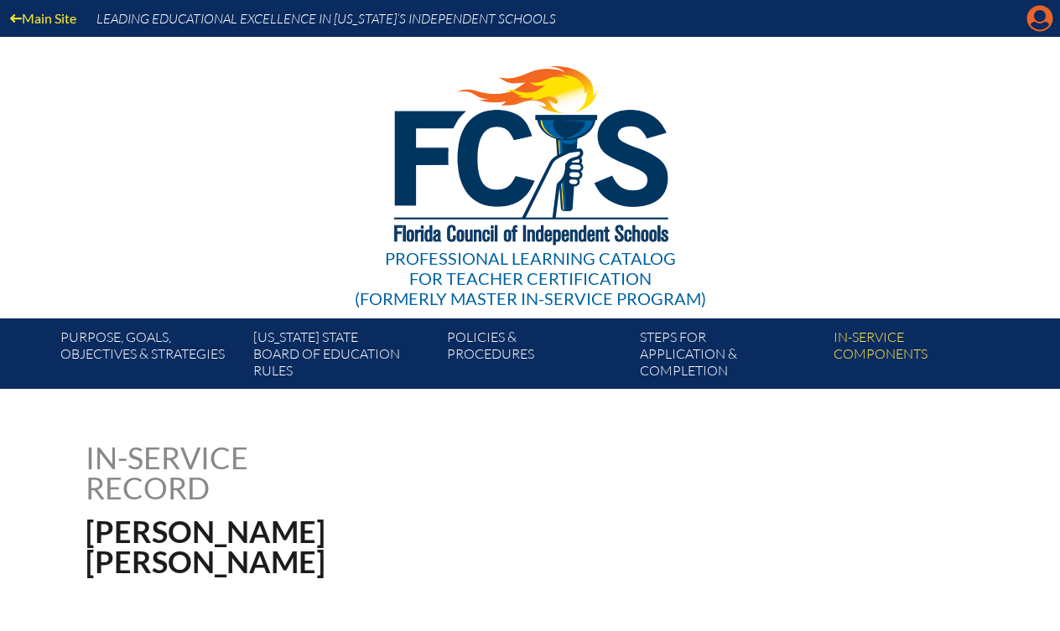
click at [1031, 23] on icon at bounding box center [1040, 19] width 26 height 26
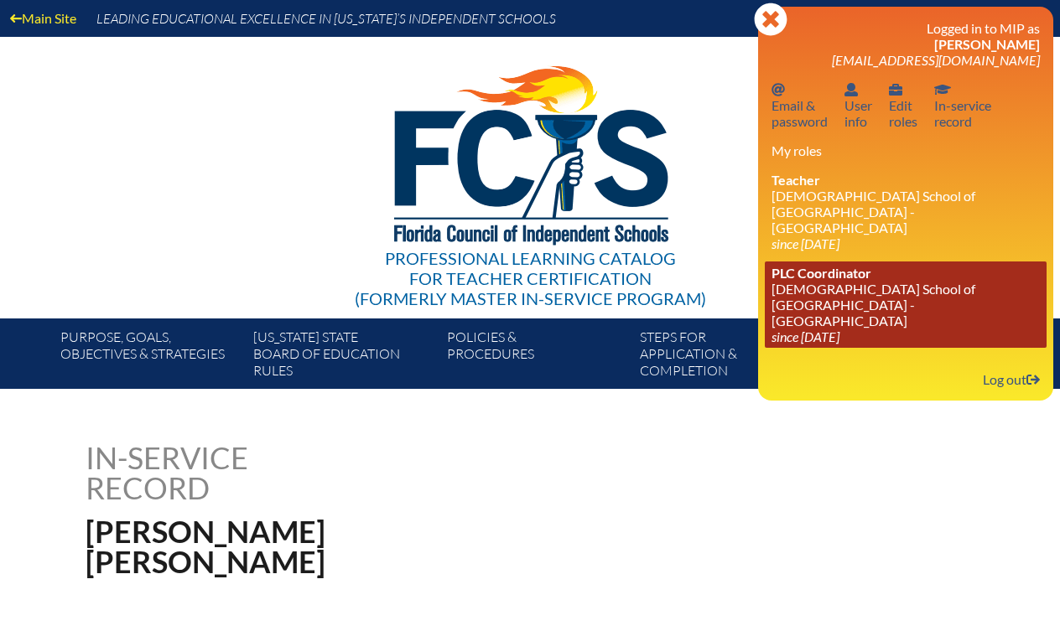
click at [827, 265] on span "PLC Coordinator" at bounding box center [821, 273] width 100 height 16
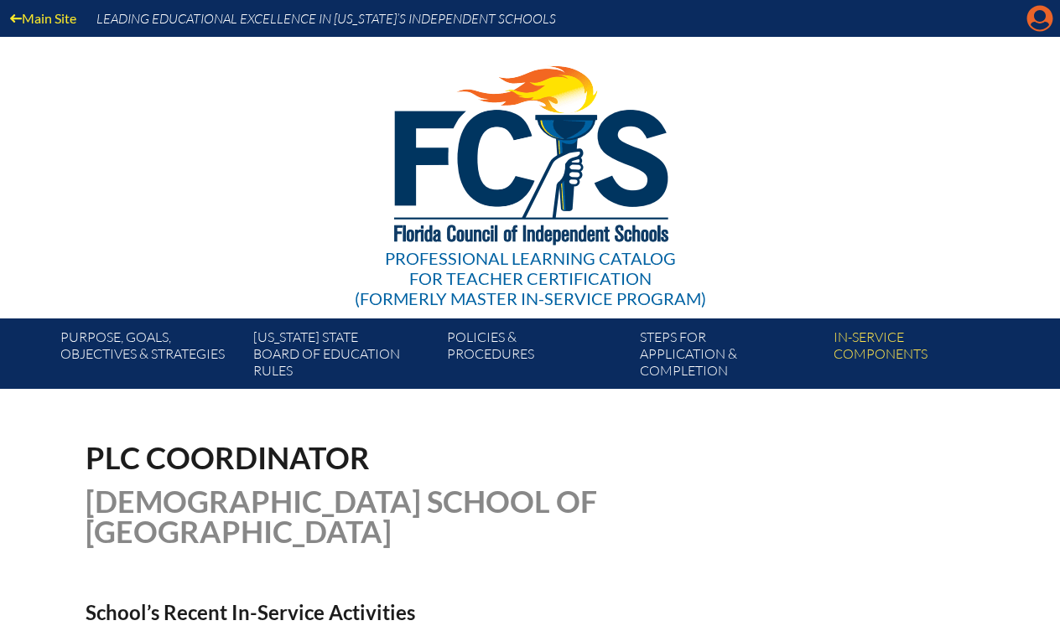
click at [1036, 25] on icon "Manage account" at bounding box center [1039, 18] width 27 height 27
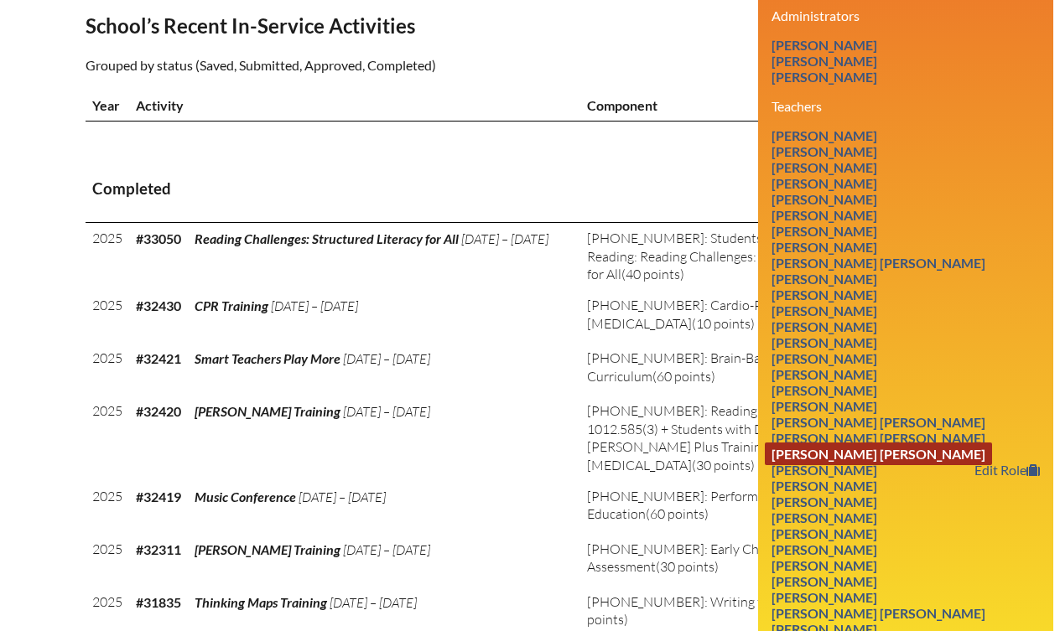
scroll to position [589, 0]
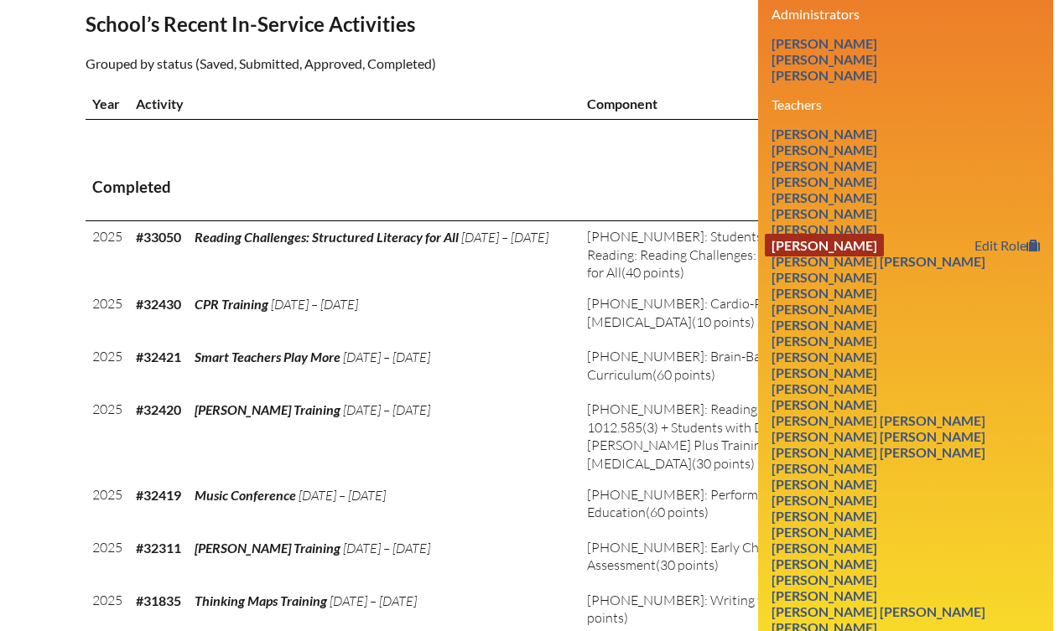
click at [883, 234] on link "[PERSON_NAME]" at bounding box center [824, 245] width 119 height 23
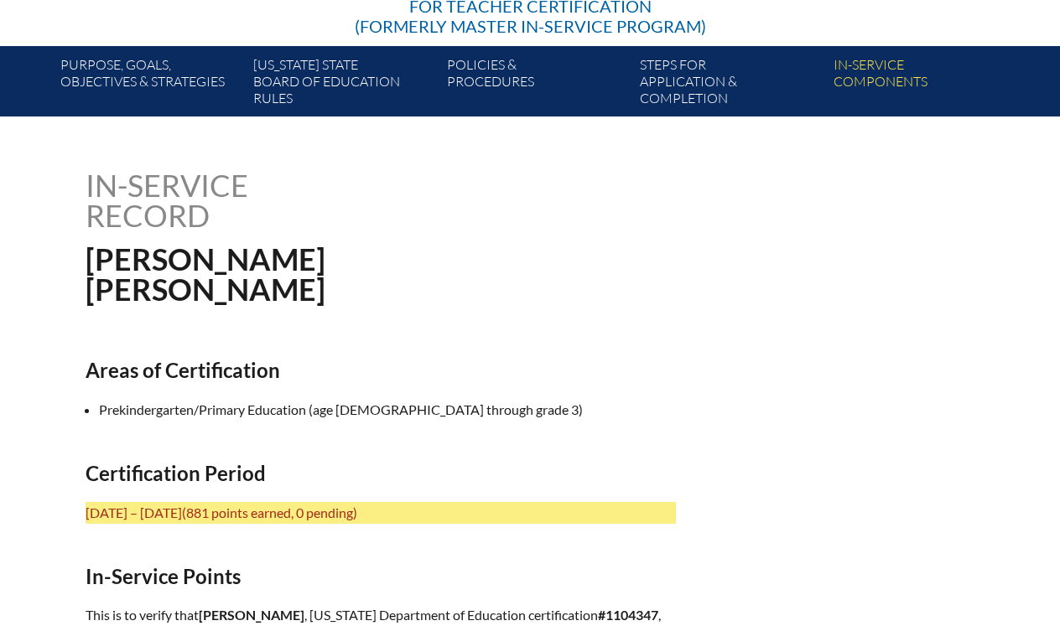
scroll to position [350, 0]
